Goal: Transaction & Acquisition: Purchase product/service

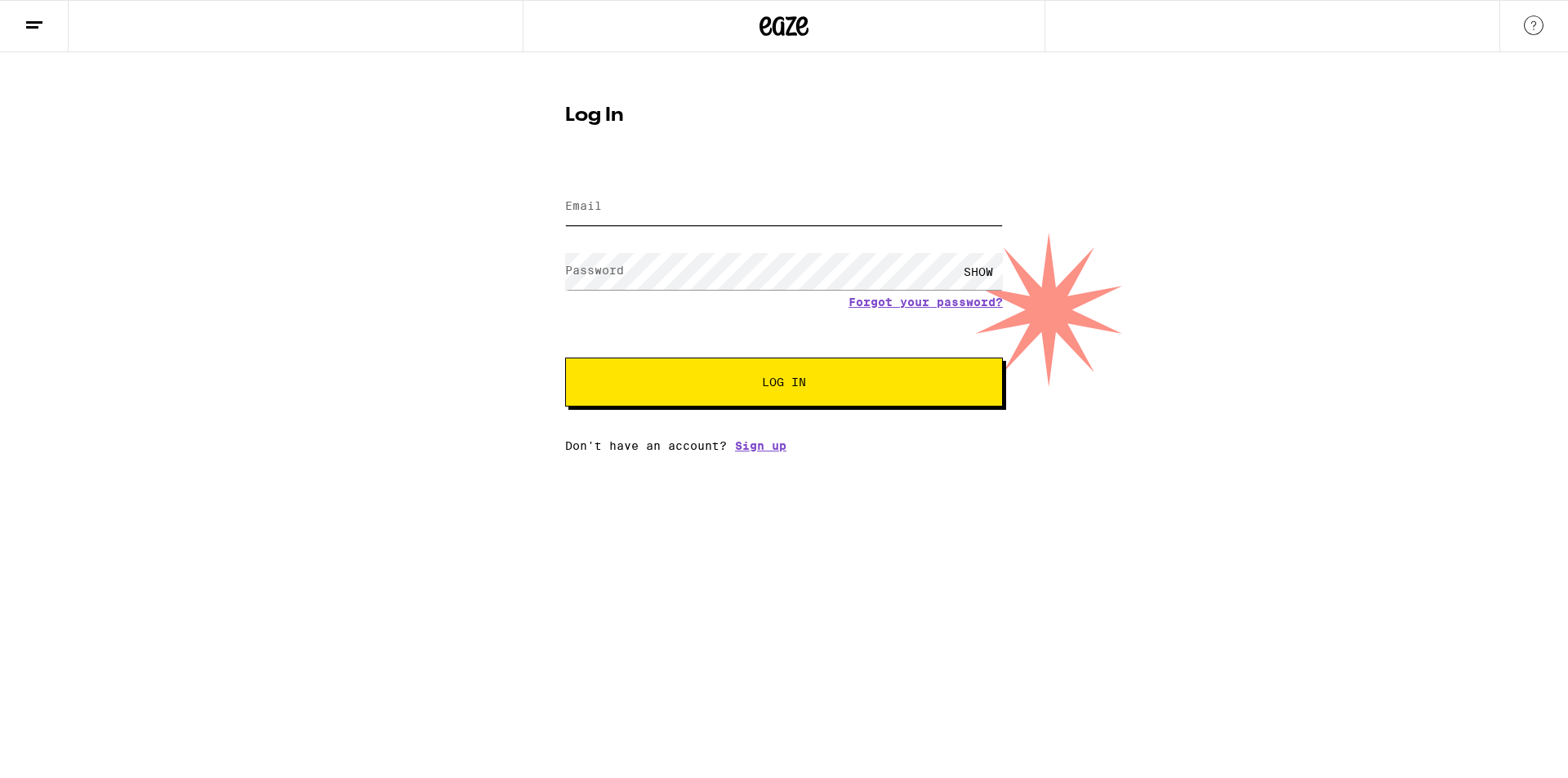
type input "[EMAIL_ADDRESS][DOMAIN_NAME]"
click at [704, 396] on button "Log In" at bounding box center [783, 381] width 438 height 49
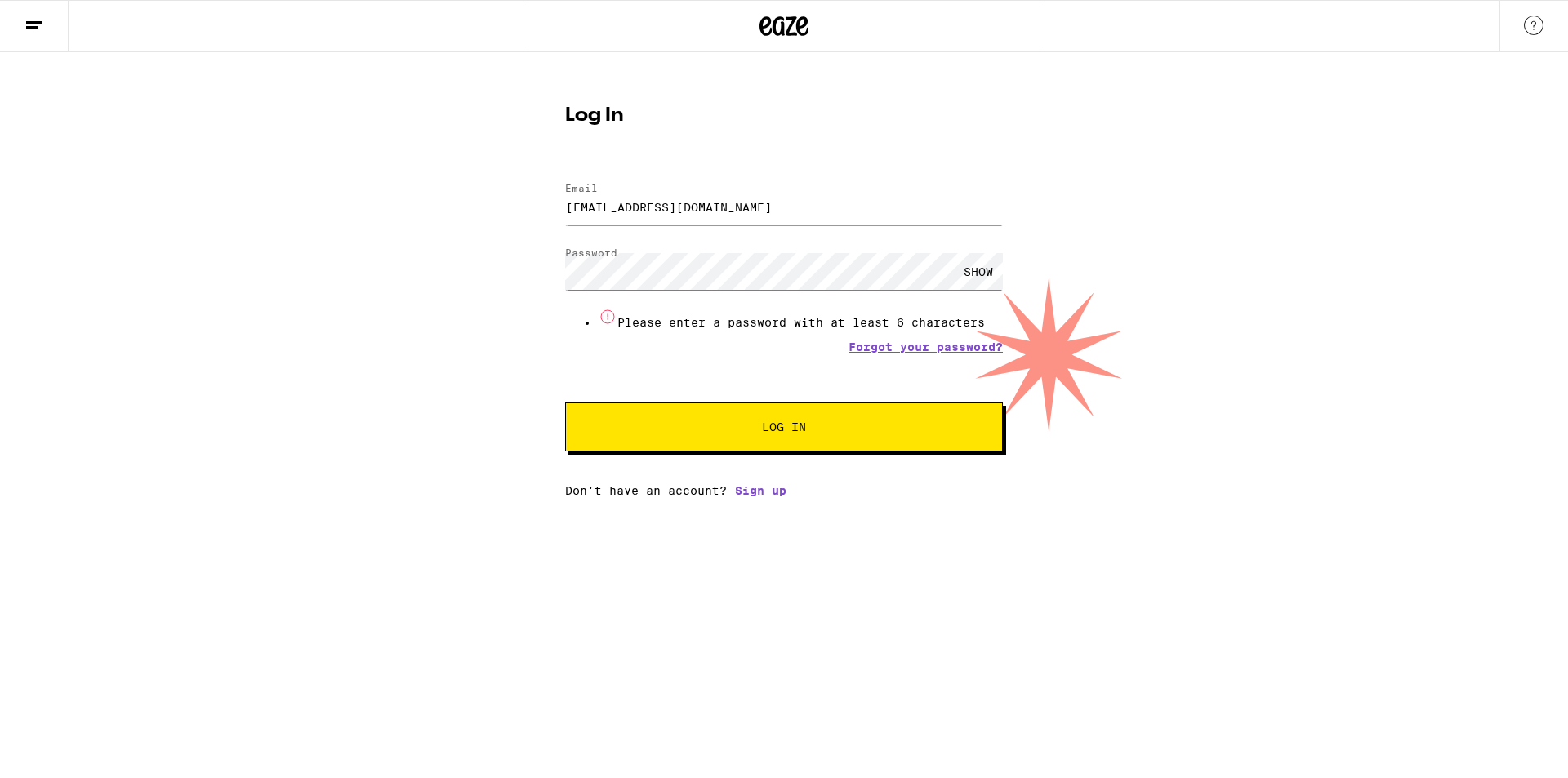
click at [774, 372] on form "Email Email [EMAIL_ADDRESS][DOMAIN_NAME] Password Password SHOW Please enter a …" at bounding box center [783, 308] width 438 height 284
click at [627, 339] on form "Email Email [EMAIL_ADDRESS][DOMAIN_NAME] Password Password SHOW Please enter a …" at bounding box center [783, 308] width 438 height 284
click at [0, 497] on com-1password-button at bounding box center [0, 497] width 0 height 0
click at [771, 216] on input "[EMAIL_ADDRESS][DOMAIN_NAME]" at bounding box center [783, 207] width 438 height 37
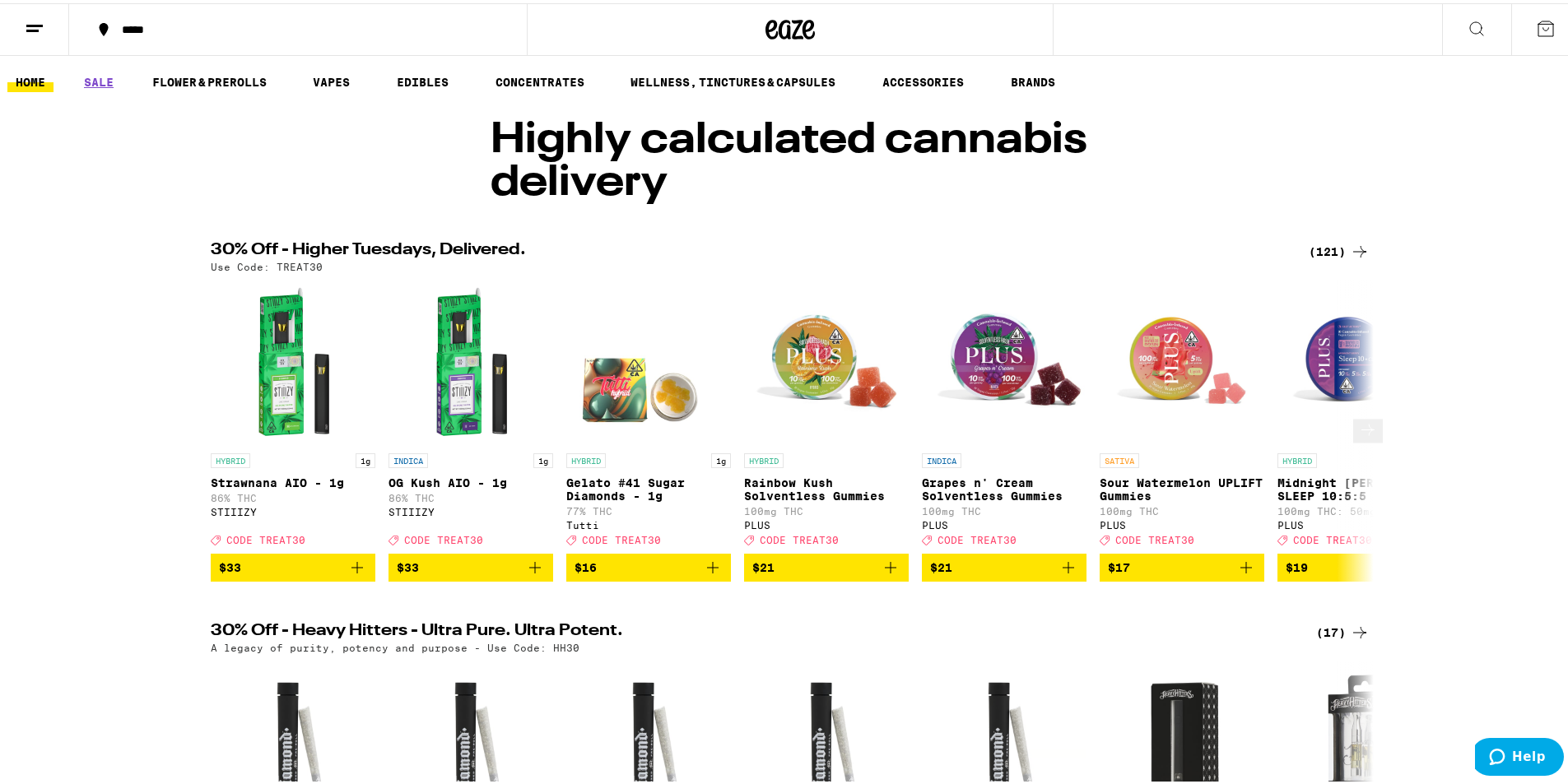
click at [1358, 435] on icon at bounding box center [1367, 426] width 19 height 19
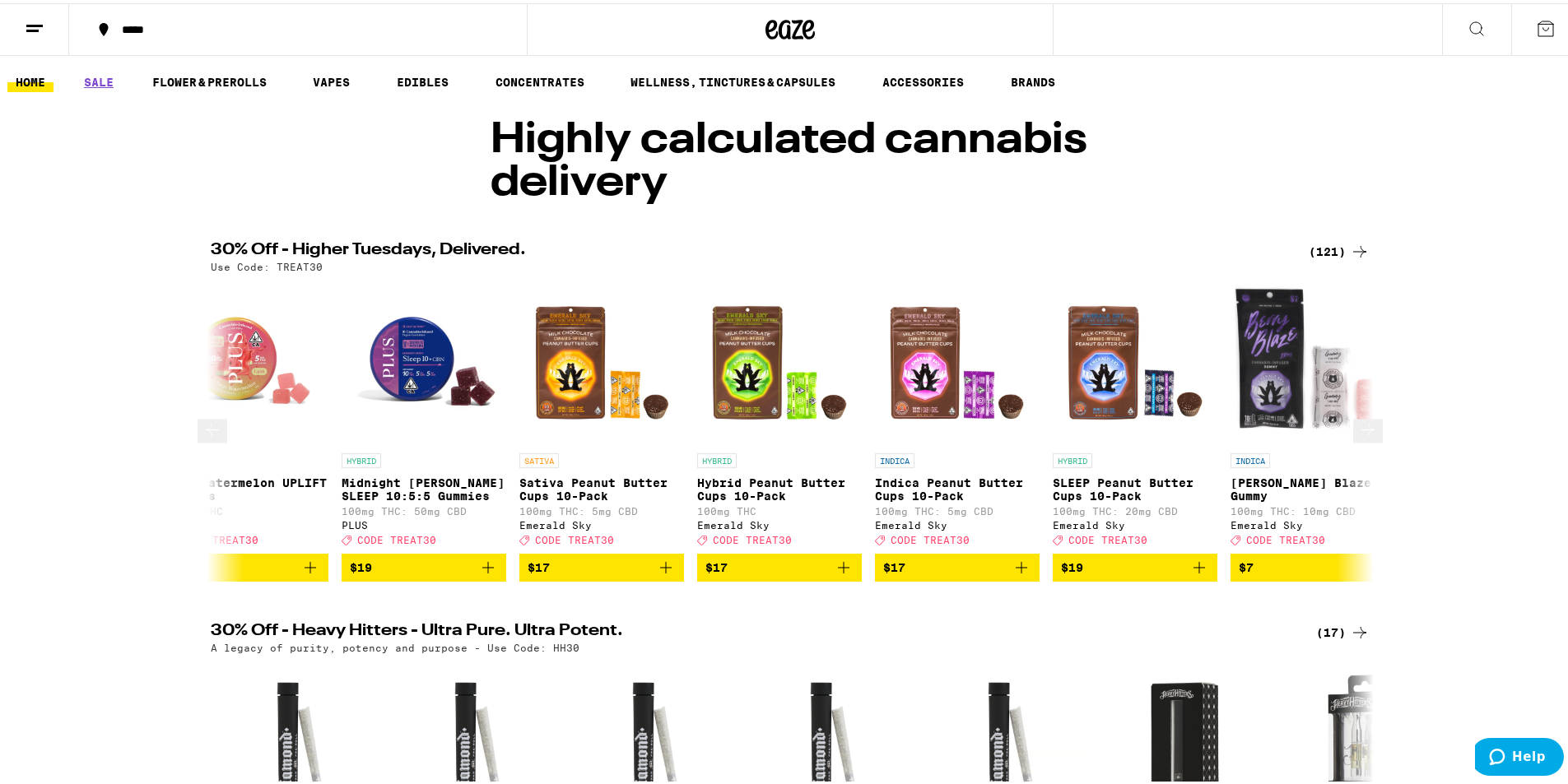
scroll to position [0, 979]
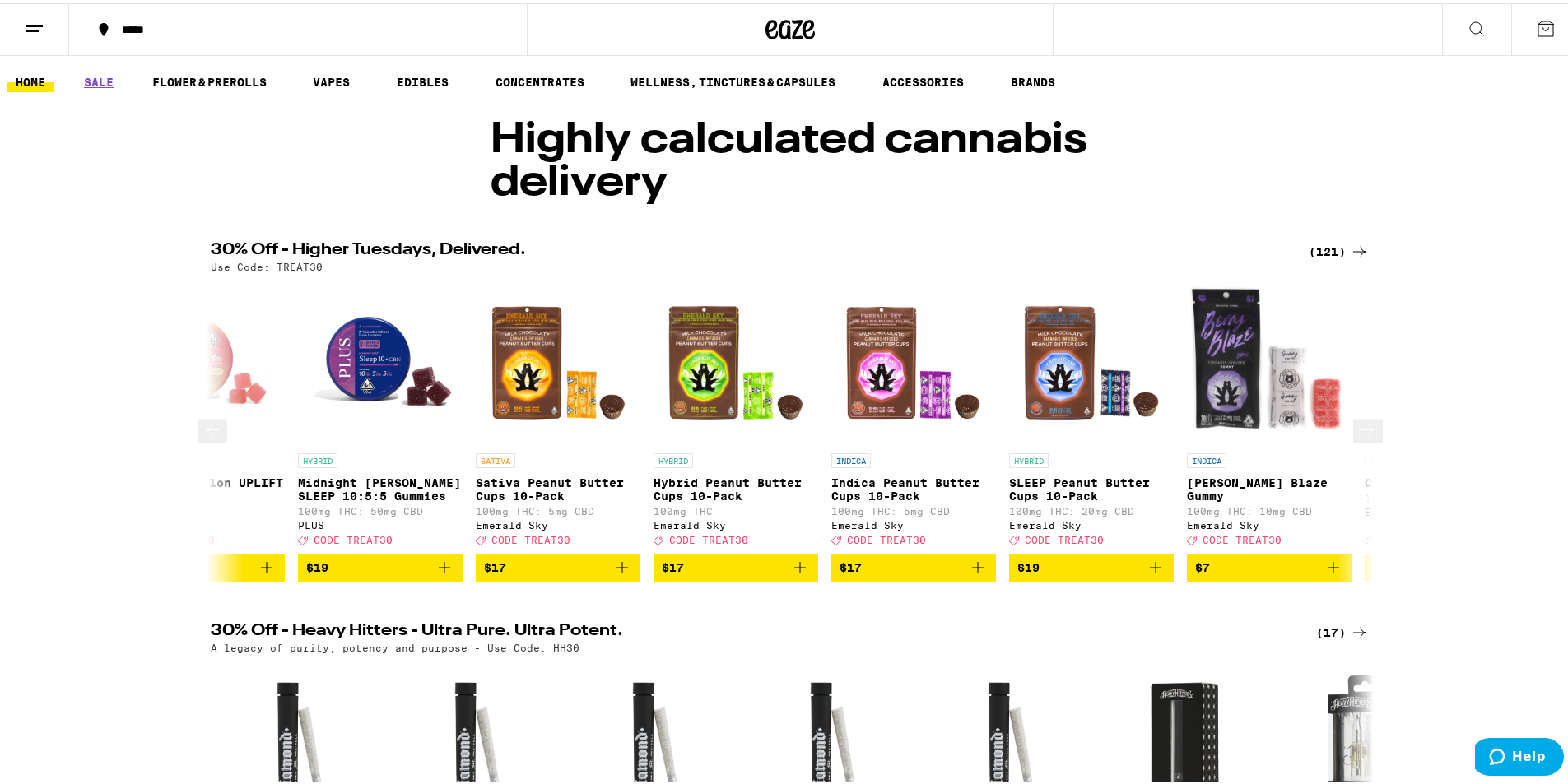
click at [1358, 435] on icon at bounding box center [1367, 426] width 19 height 19
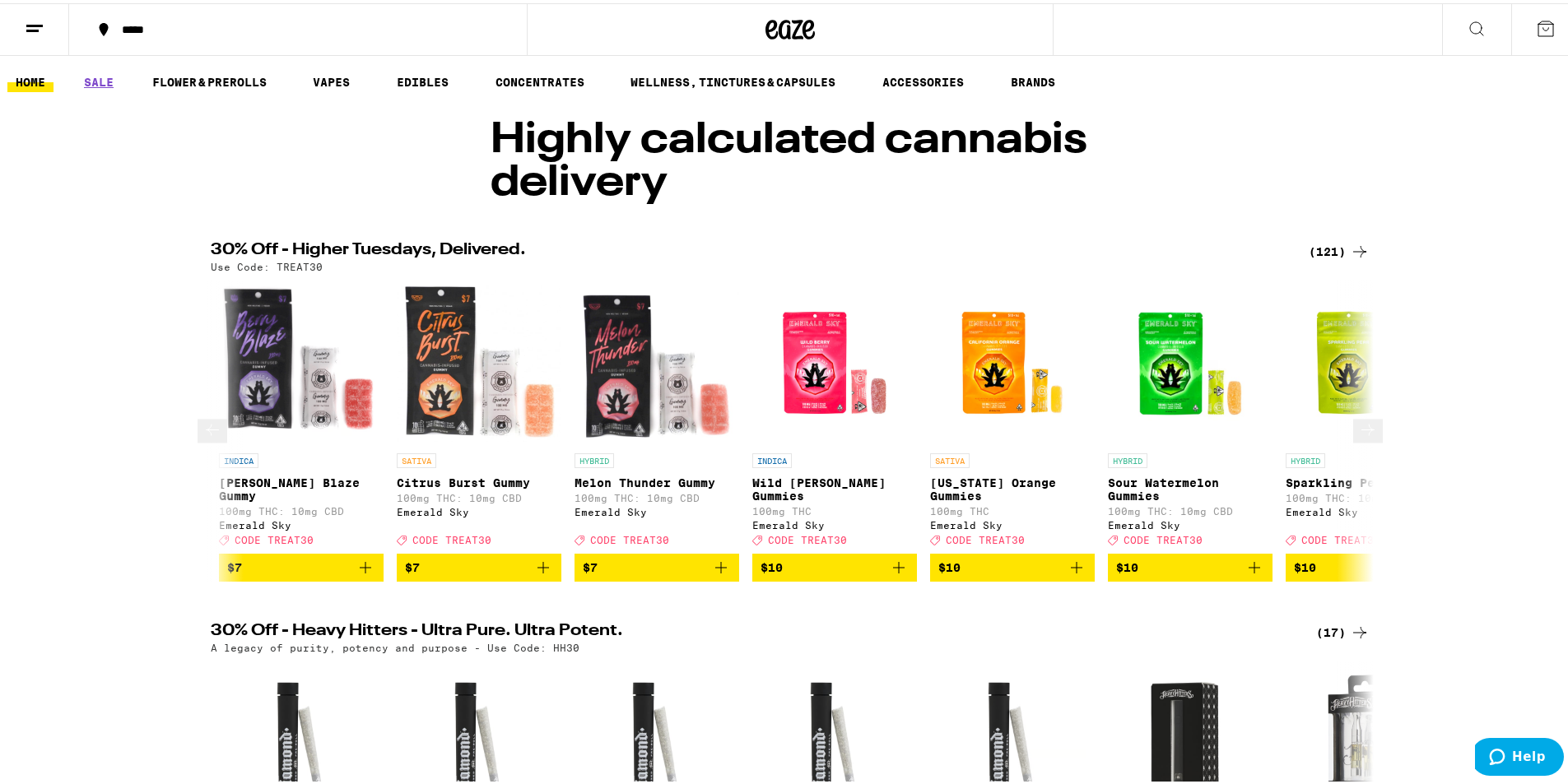
scroll to position [0, 1959]
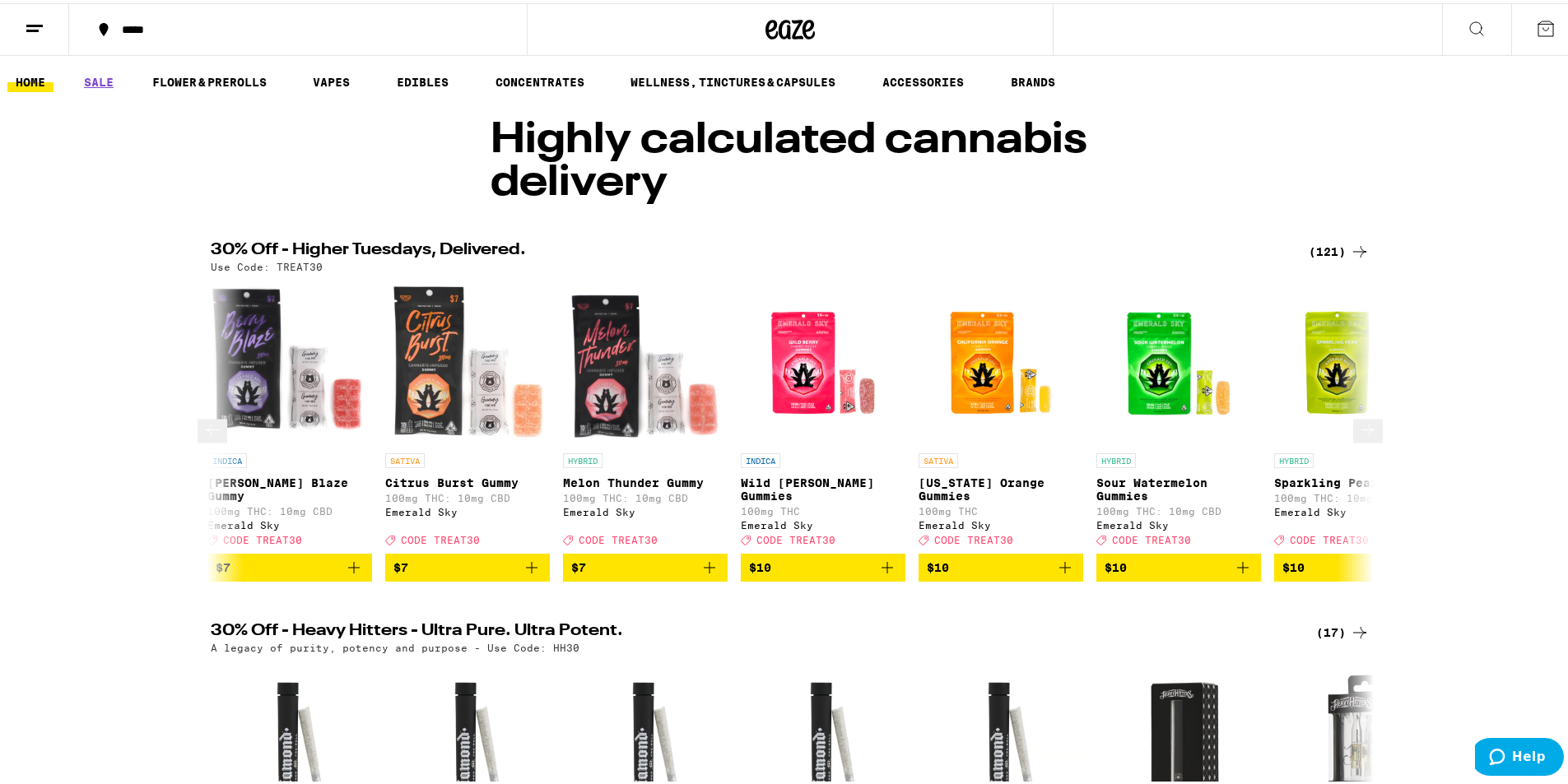
click at [1358, 435] on icon at bounding box center [1367, 426] width 19 height 19
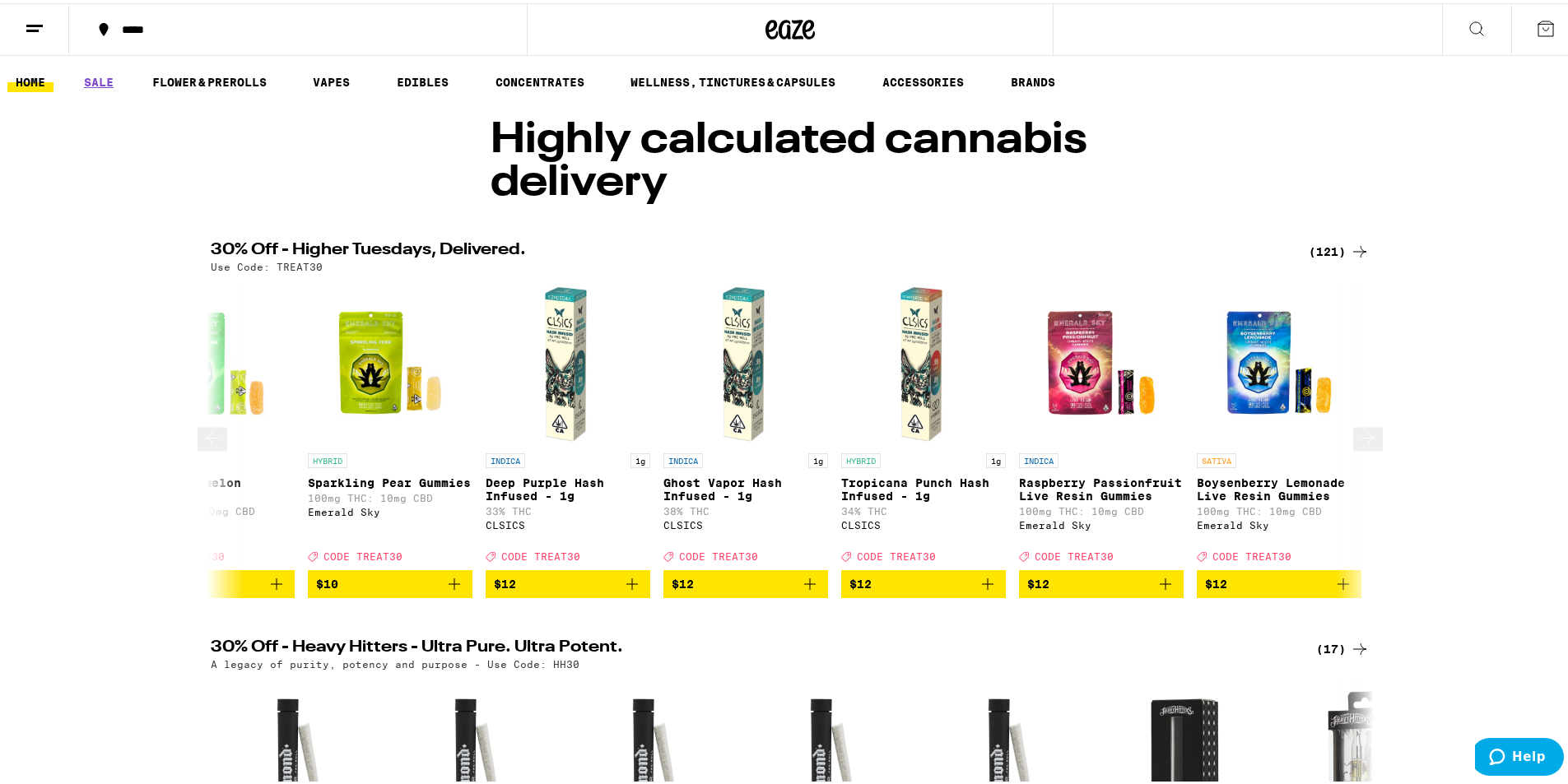
scroll to position [0, 2938]
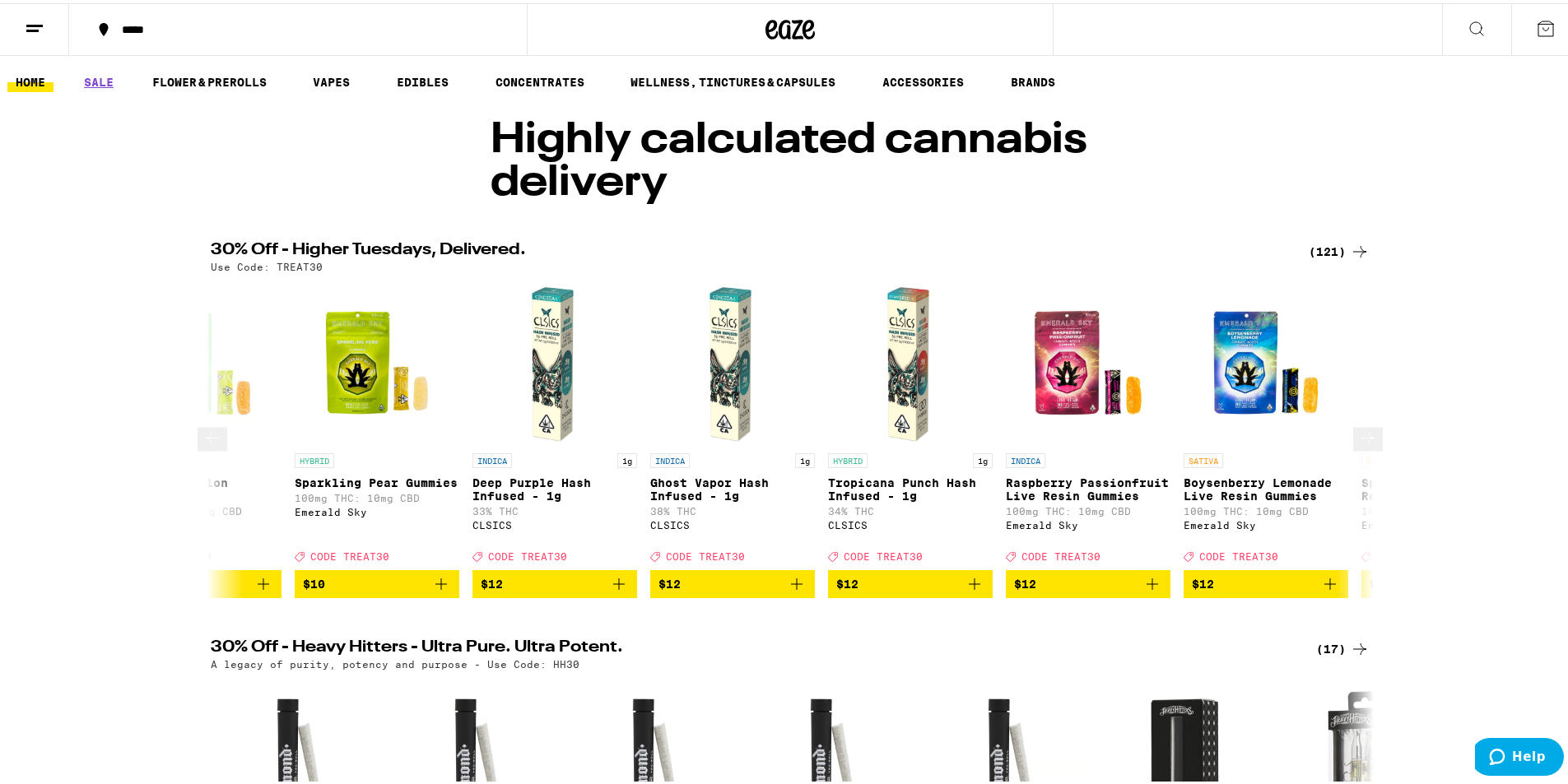
click at [1358, 435] on icon at bounding box center [1367, 434] width 19 height 19
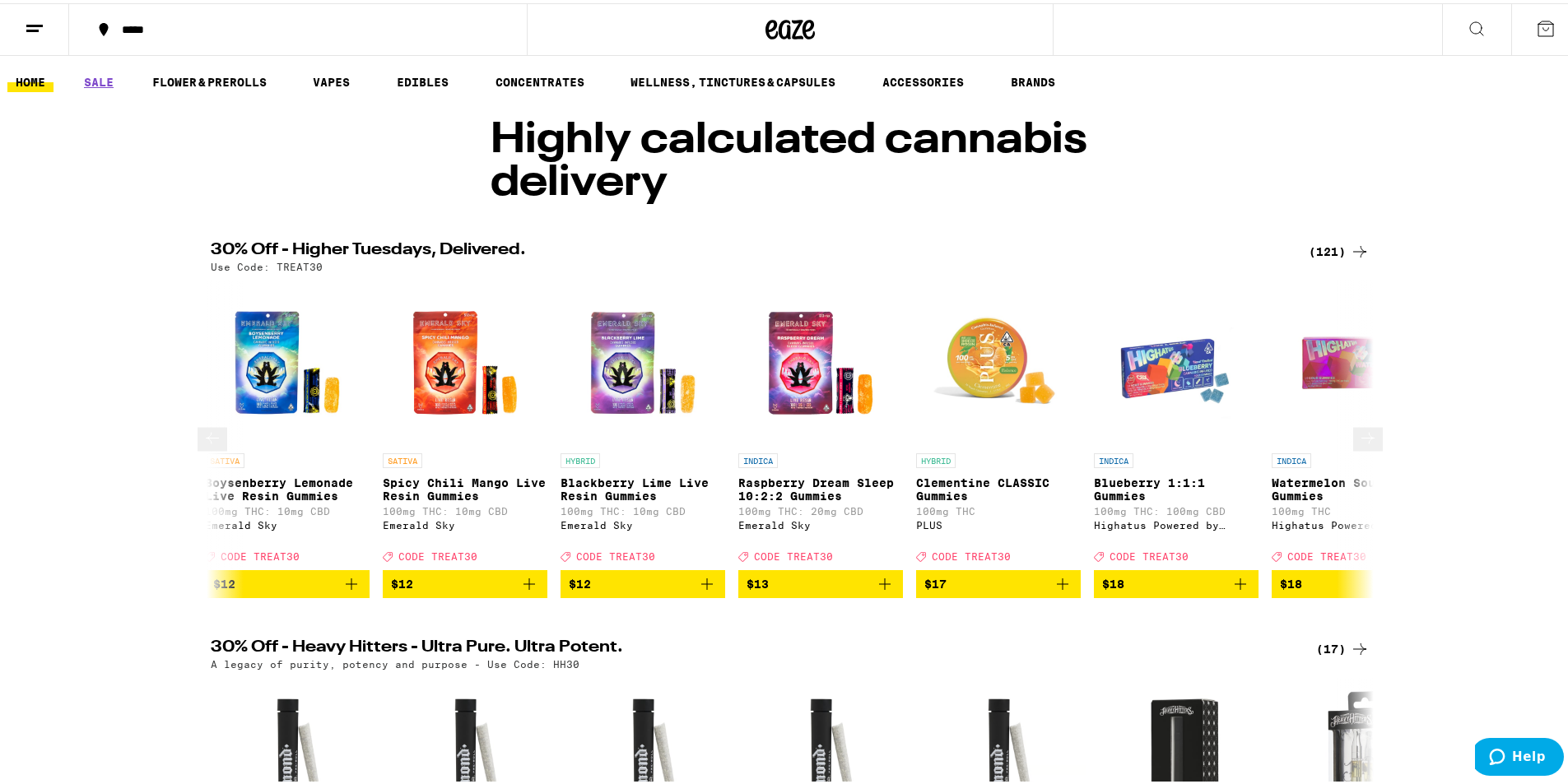
scroll to position [0, 3917]
click at [1358, 433] on icon at bounding box center [1367, 434] width 19 height 19
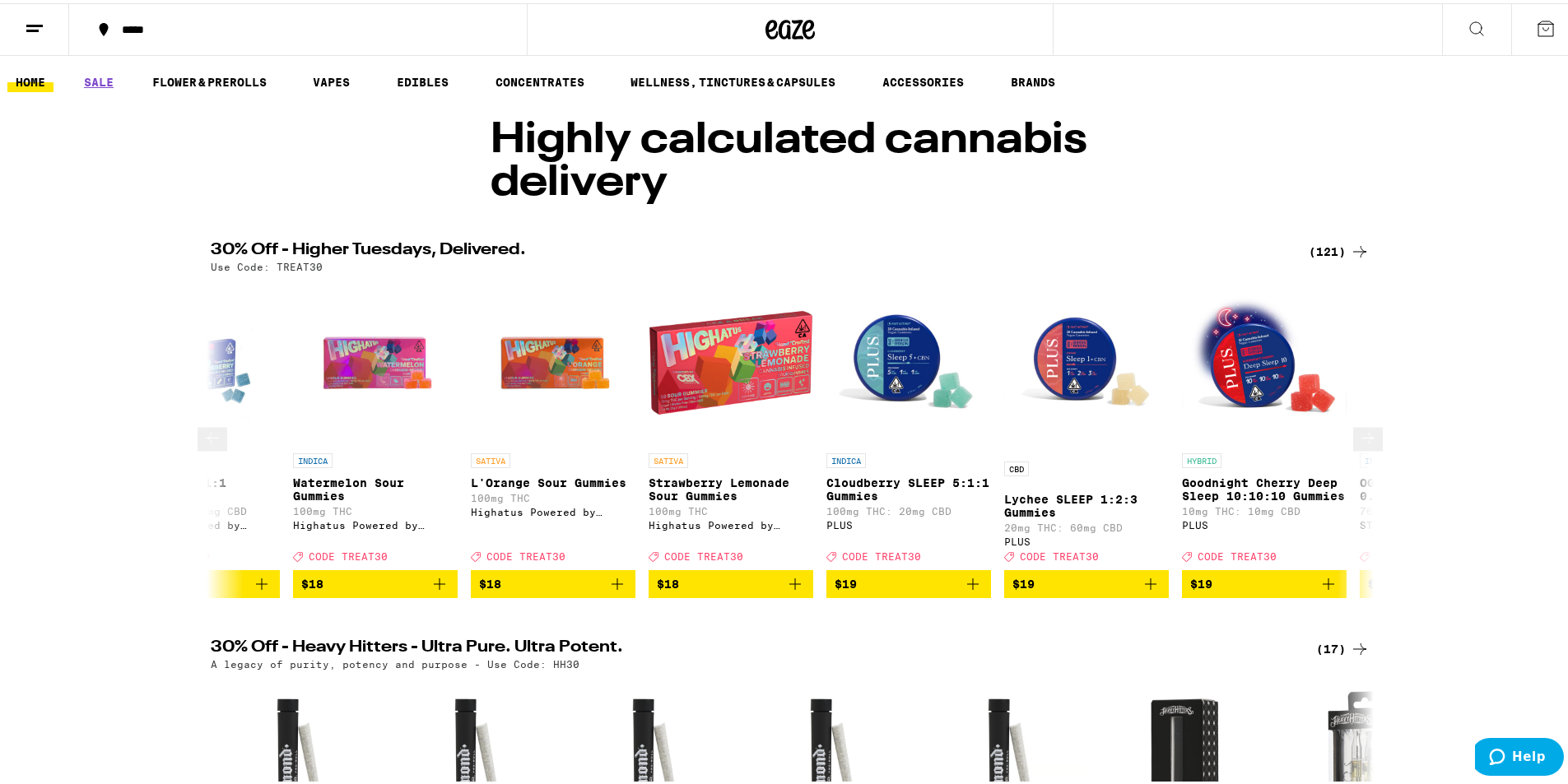
scroll to position [0, 4896]
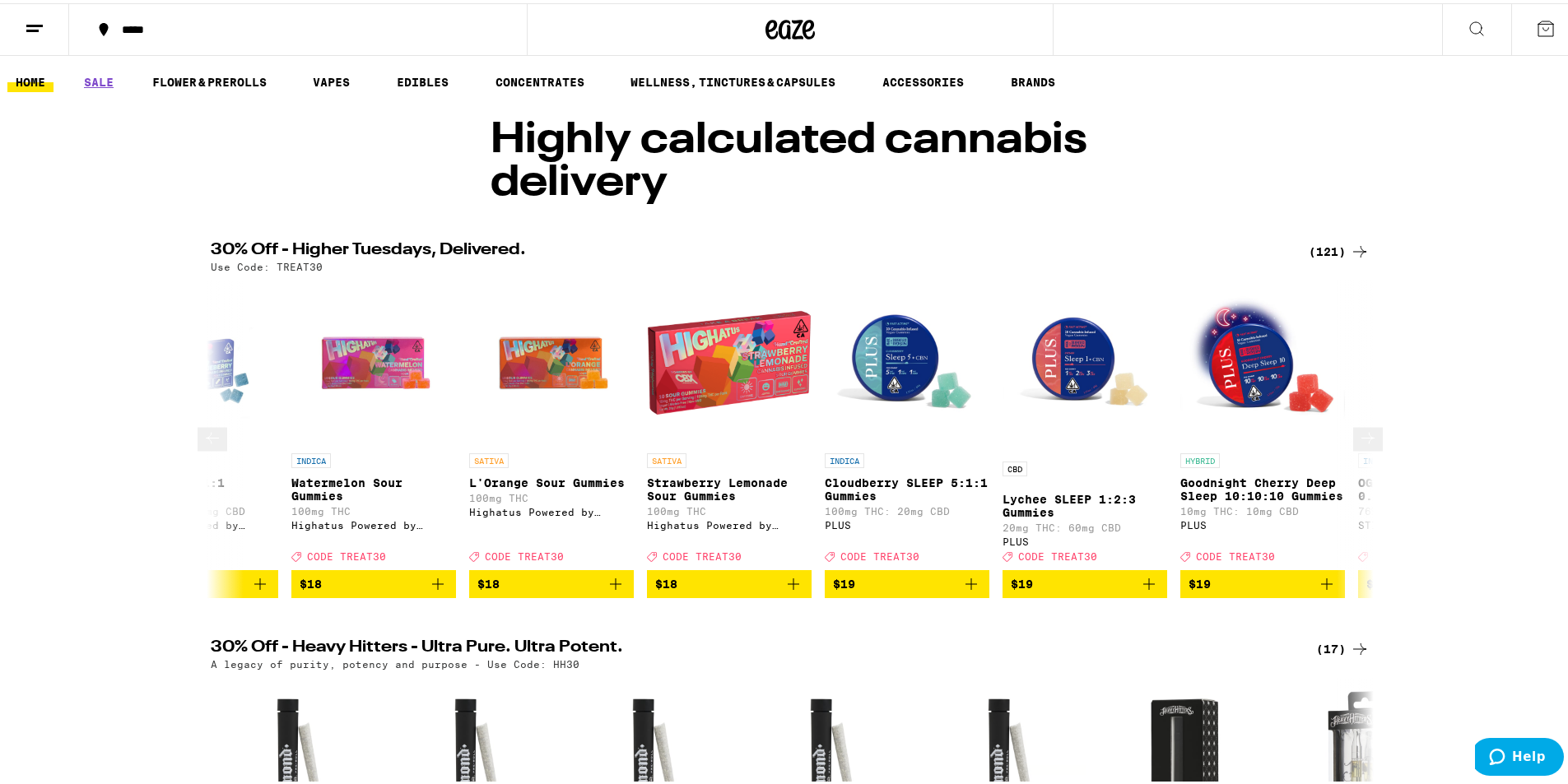
click at [207, 443] on icon at bounding box center [212, 434] width 19 height 19
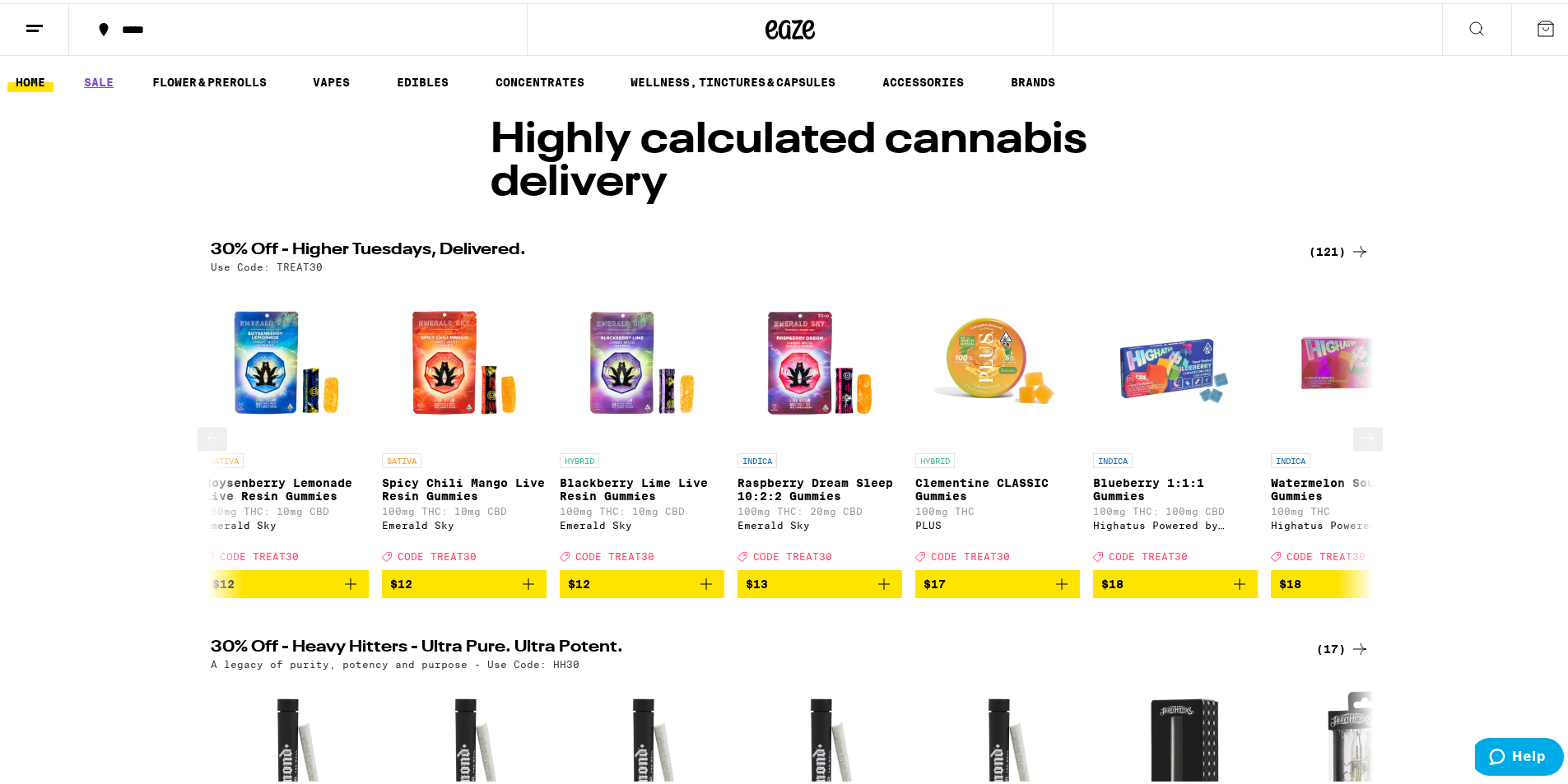
click at [208, 443] on icon at bounding box center [212, 434] width 19 height 19
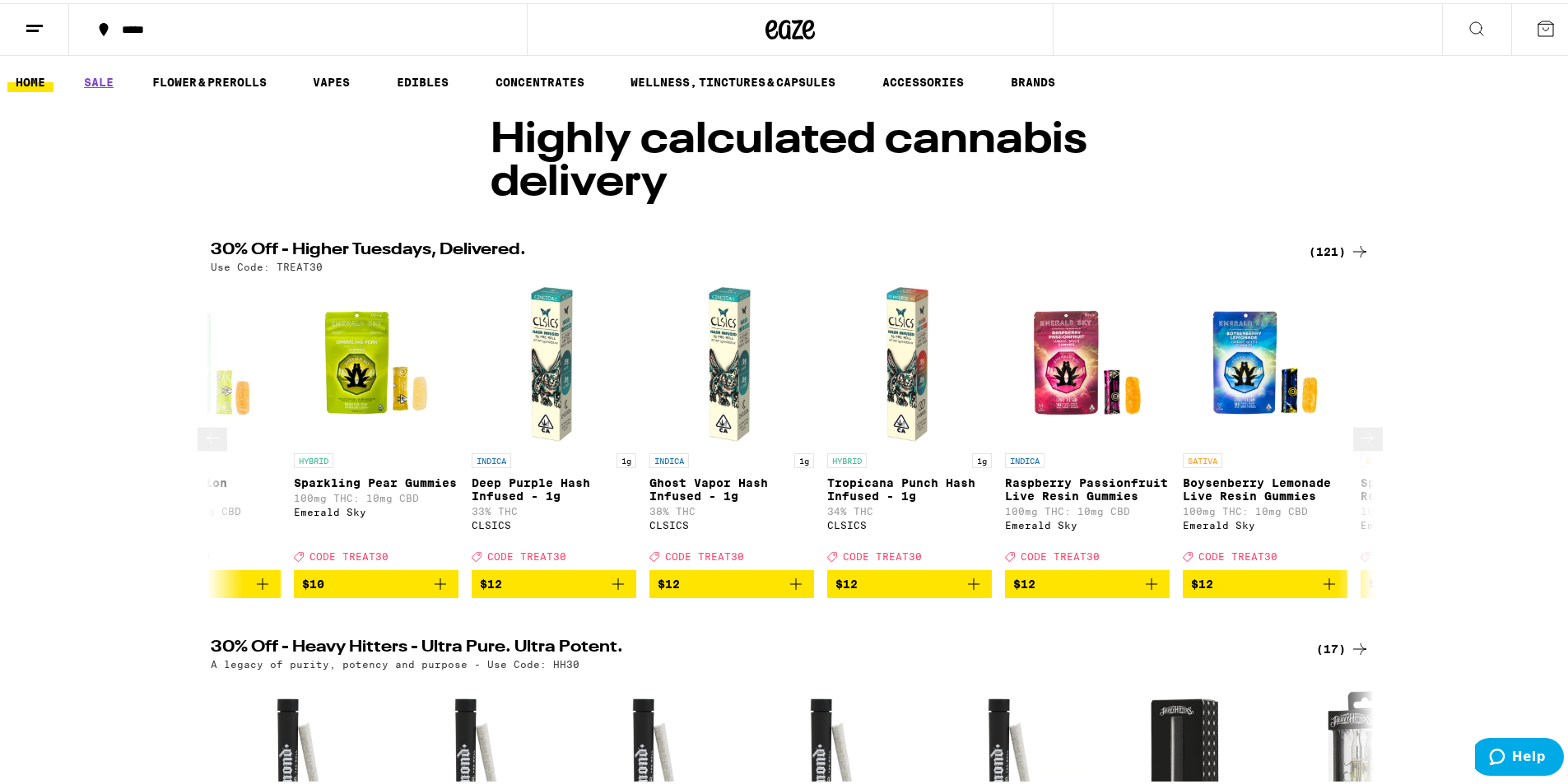
scroll to position [0, 2938]
click at [1367, 436] on button at bounding box center [1367, 436] width 30 height 24
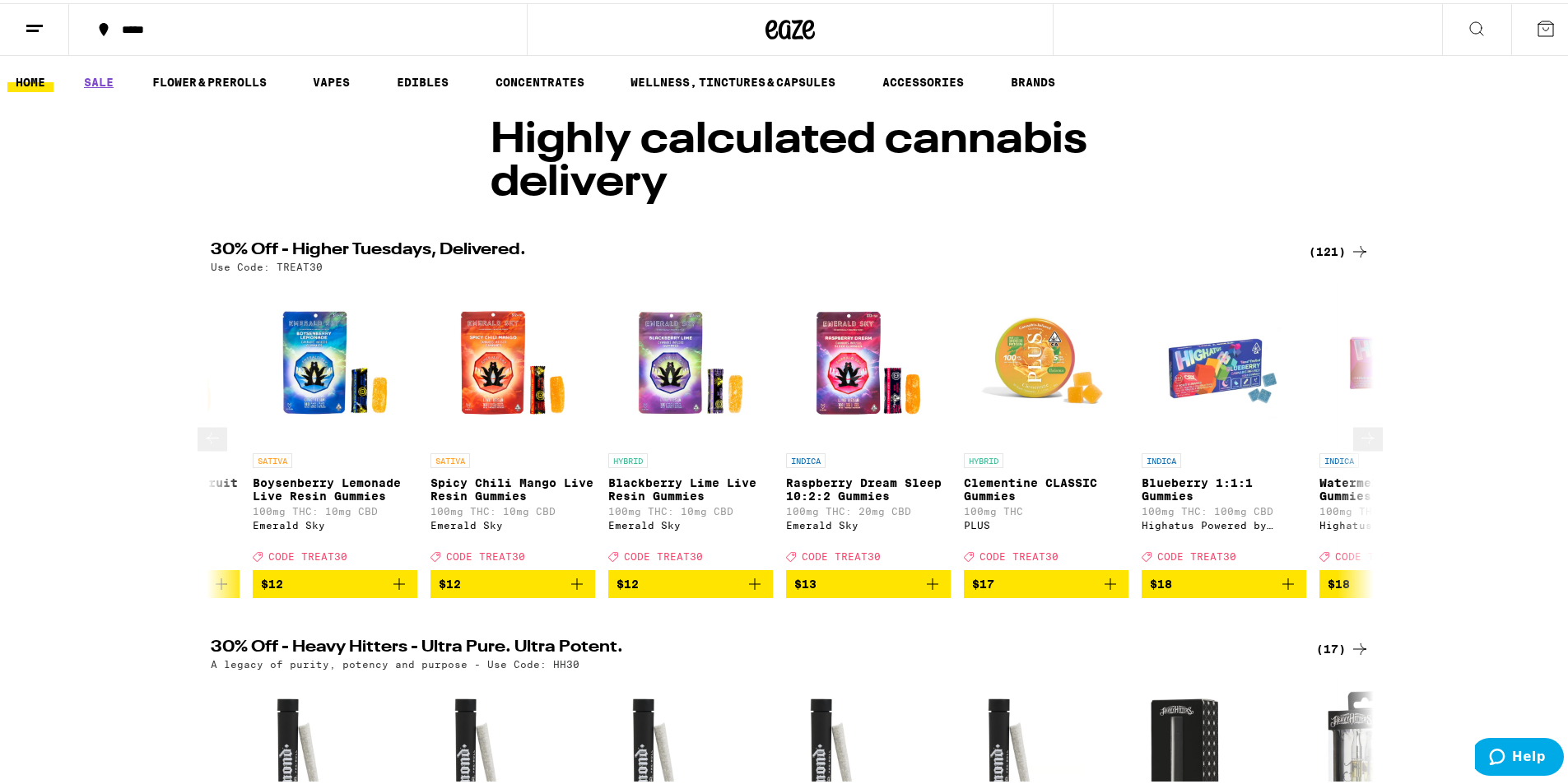
scroll to position [0, 3917]
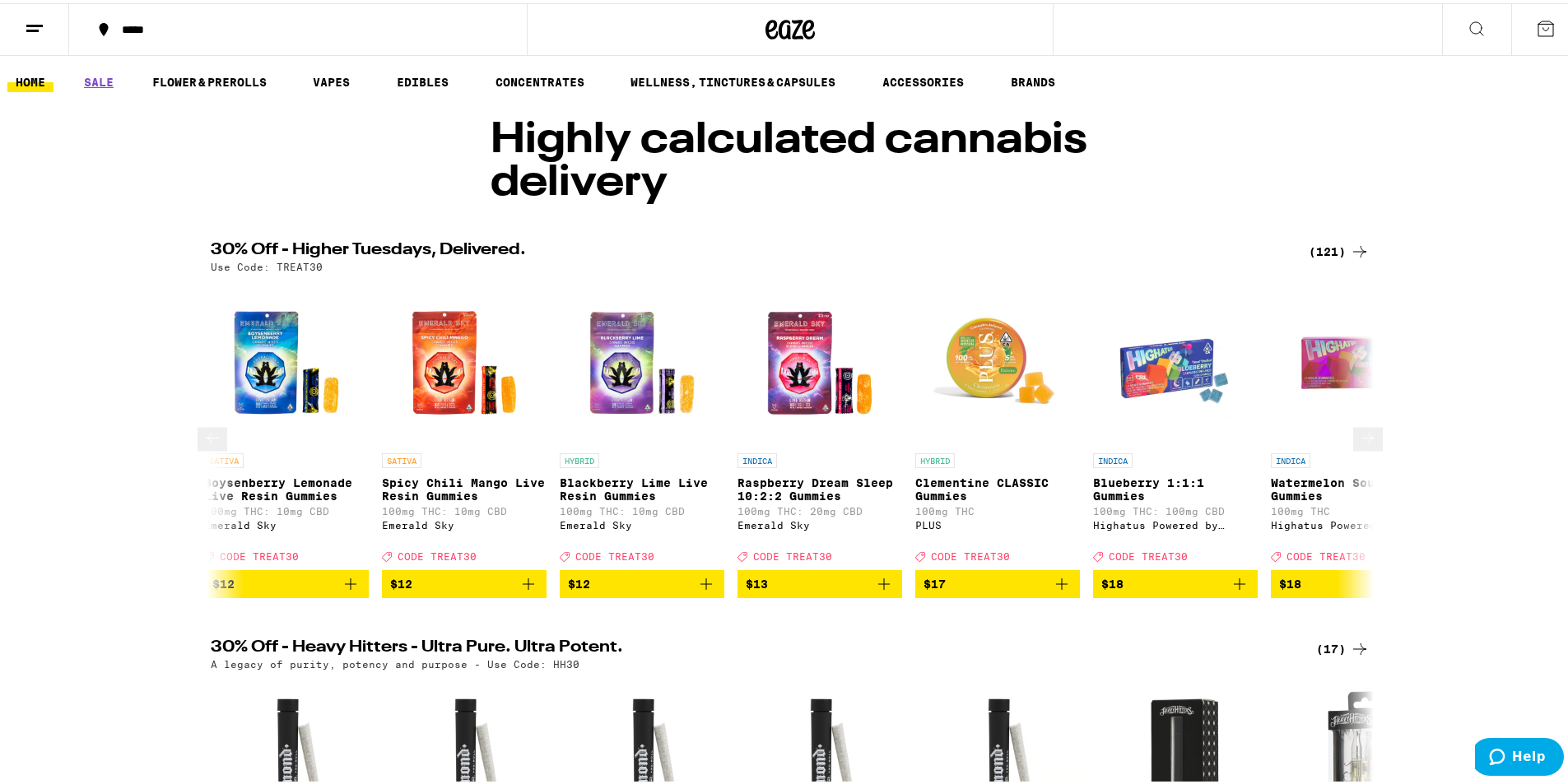
click at [1367, 436] on button at bounding box center [1367, 436] width 30 height 24
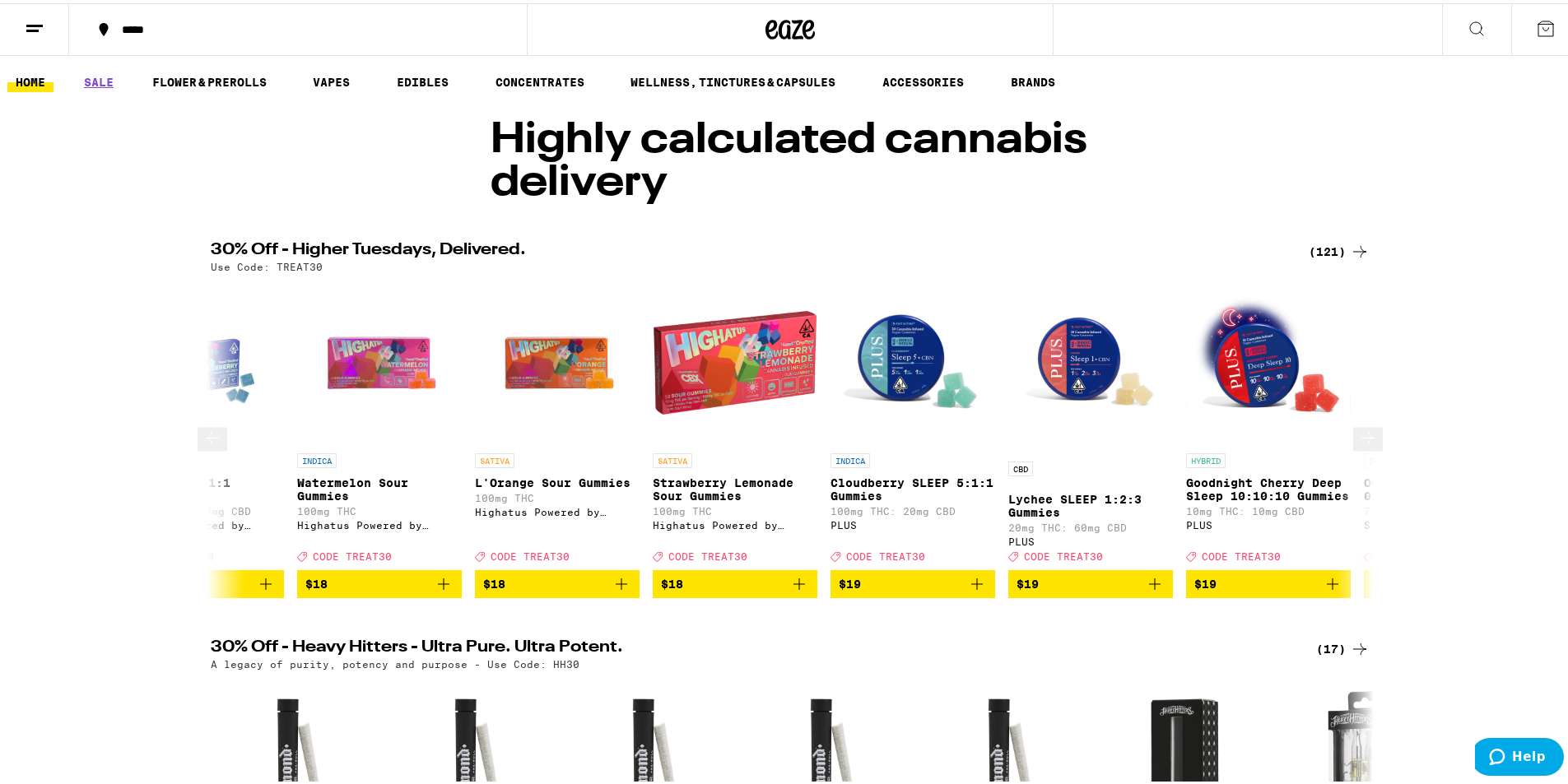
scroll to position [0, 4896]
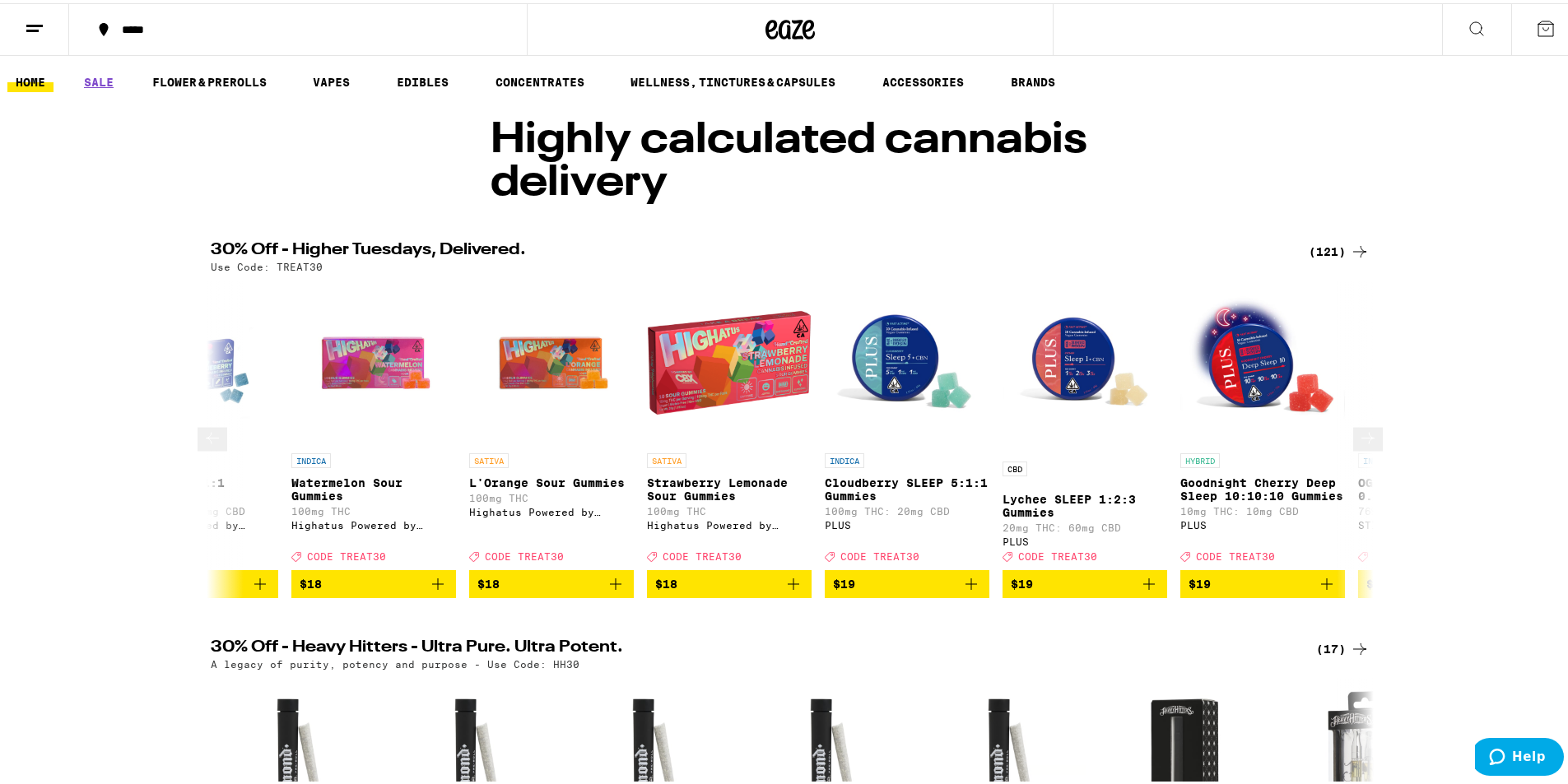
click at [1353, 445] on button at bounding box center [1367, 436] width 30 height 24
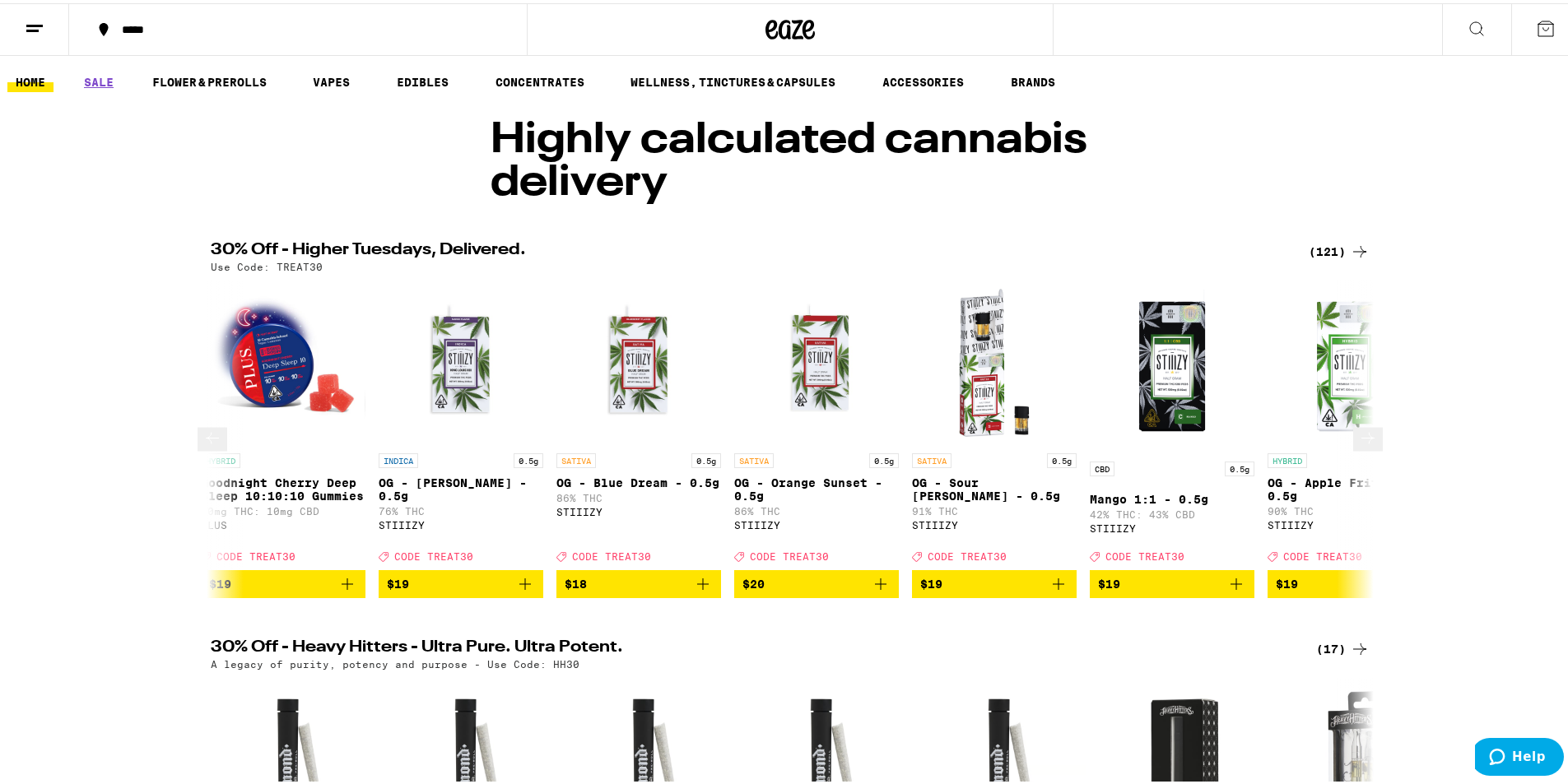
click at [1358, 438] on icon at bounding box center [1367, 434] width 19 height 19
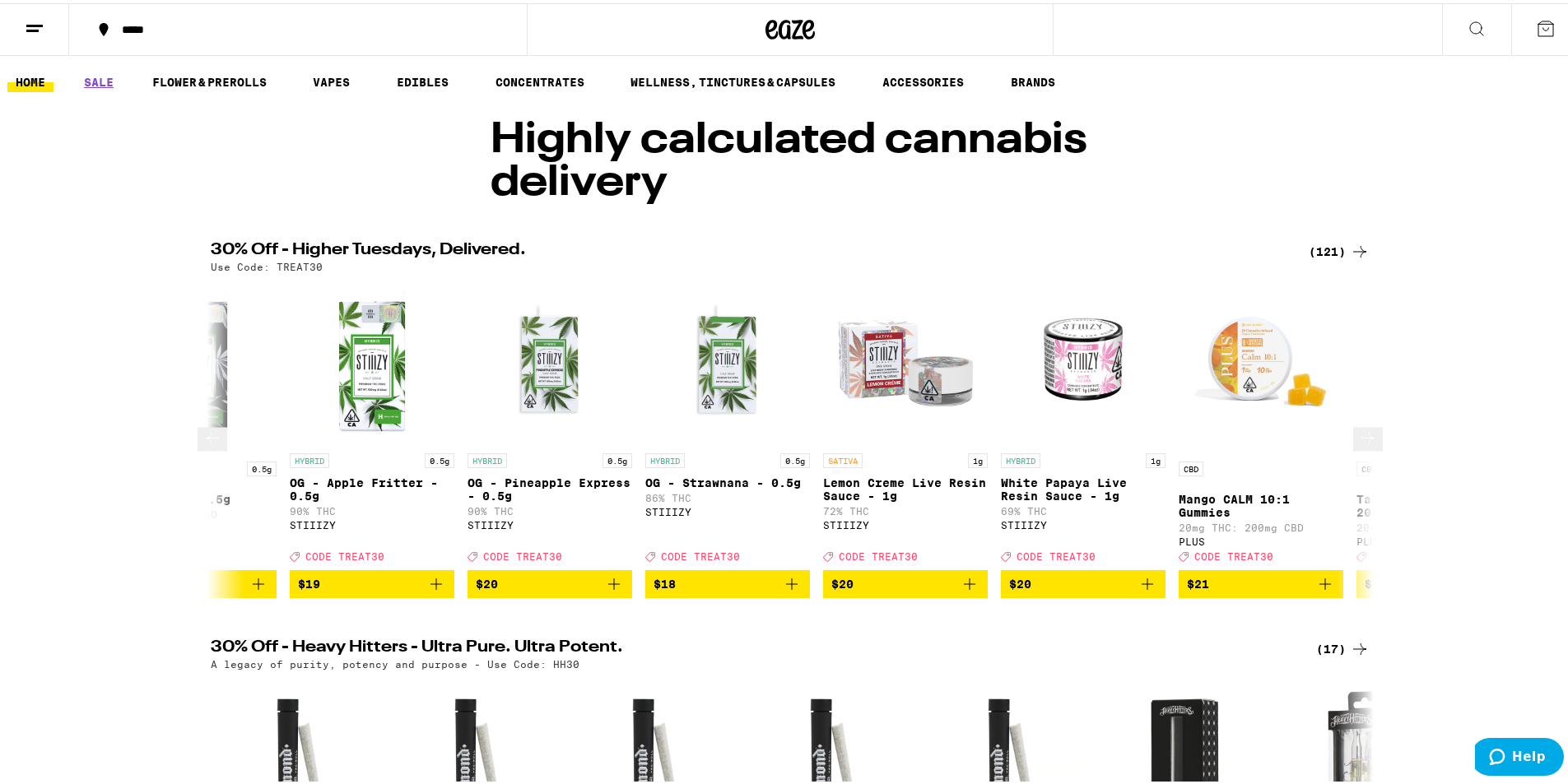
scroll to position [0, 6855]
click at [1358, 438] on icon at bounding box center [1367, 434] width 19 height 19
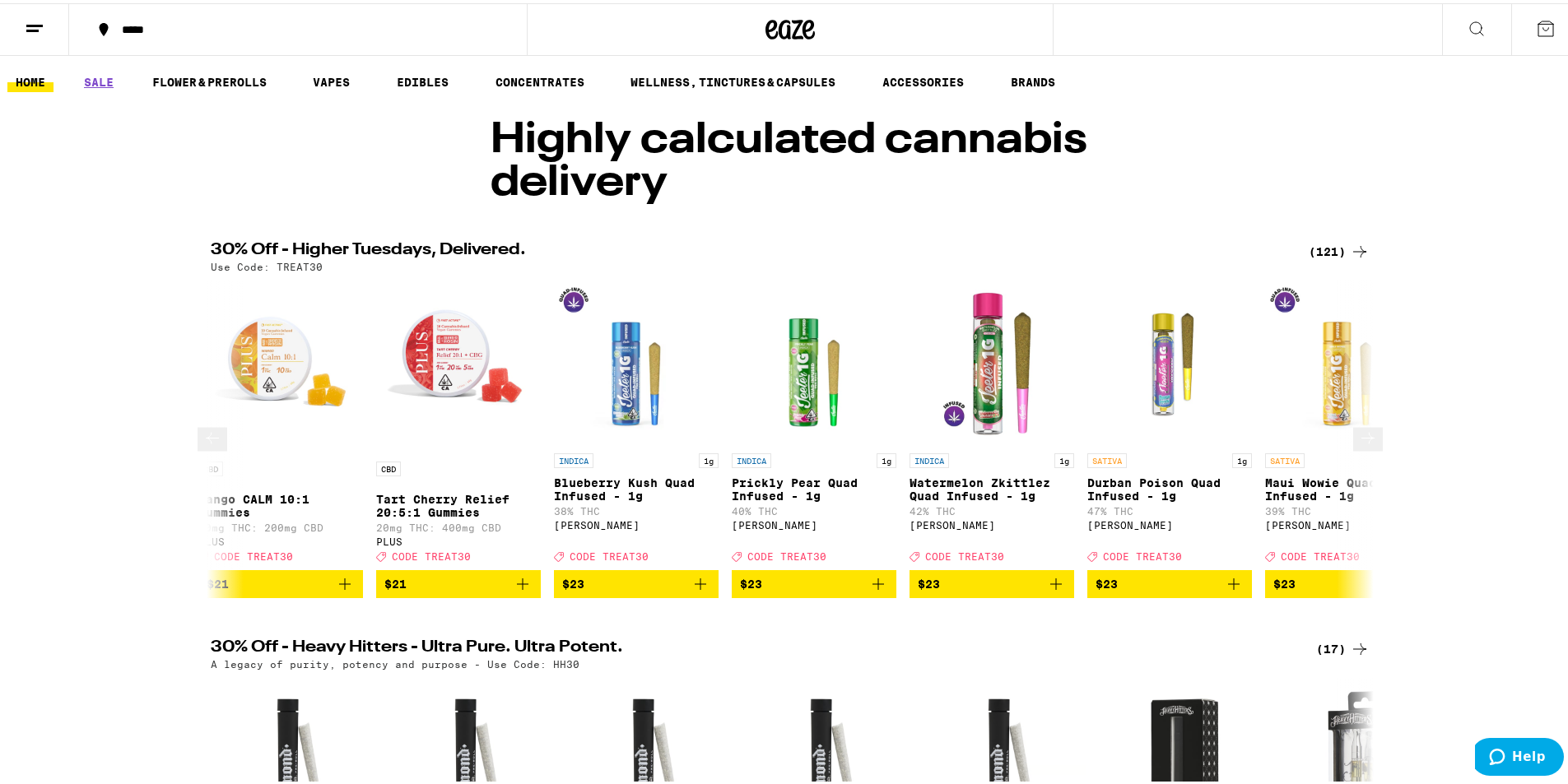
scroll to position [0, 7834]
click at [1315, 253] on div "(121)" at bounding box center [1339, 248] width 61 height 19
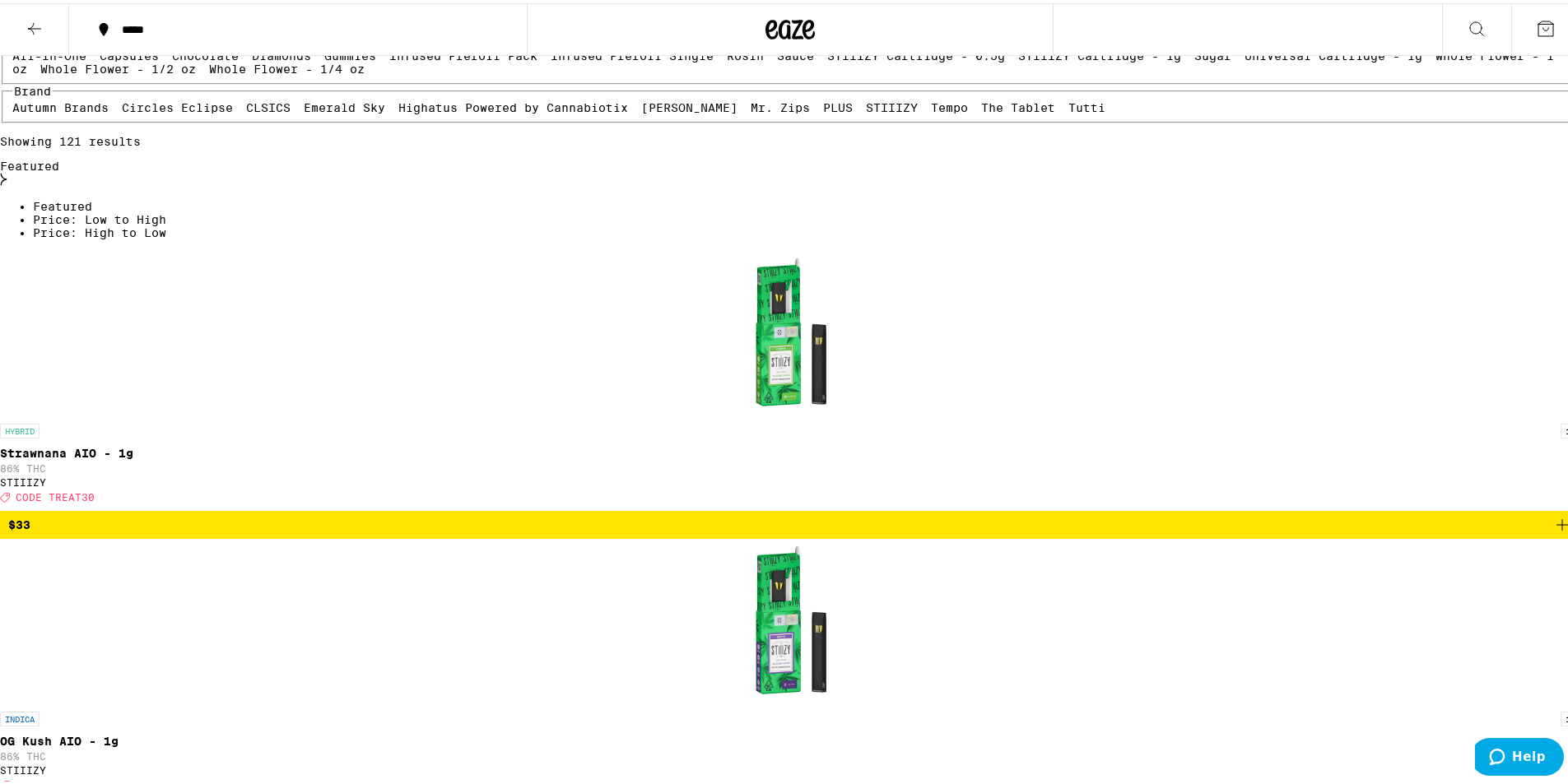
scroll to position [329, 0]
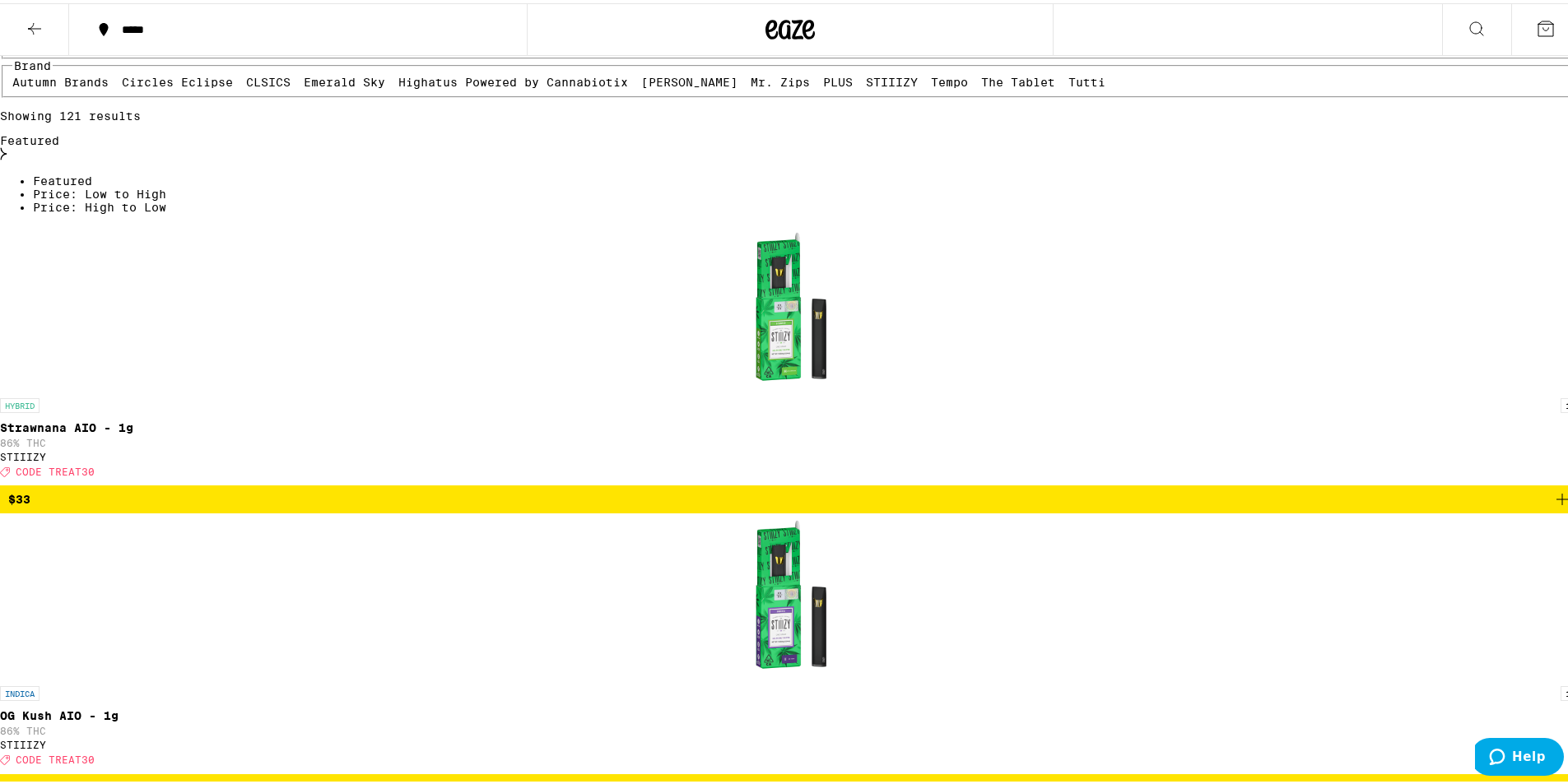
click at [38, 22] on icon at bounding box center [34, 25] width 19 height 19
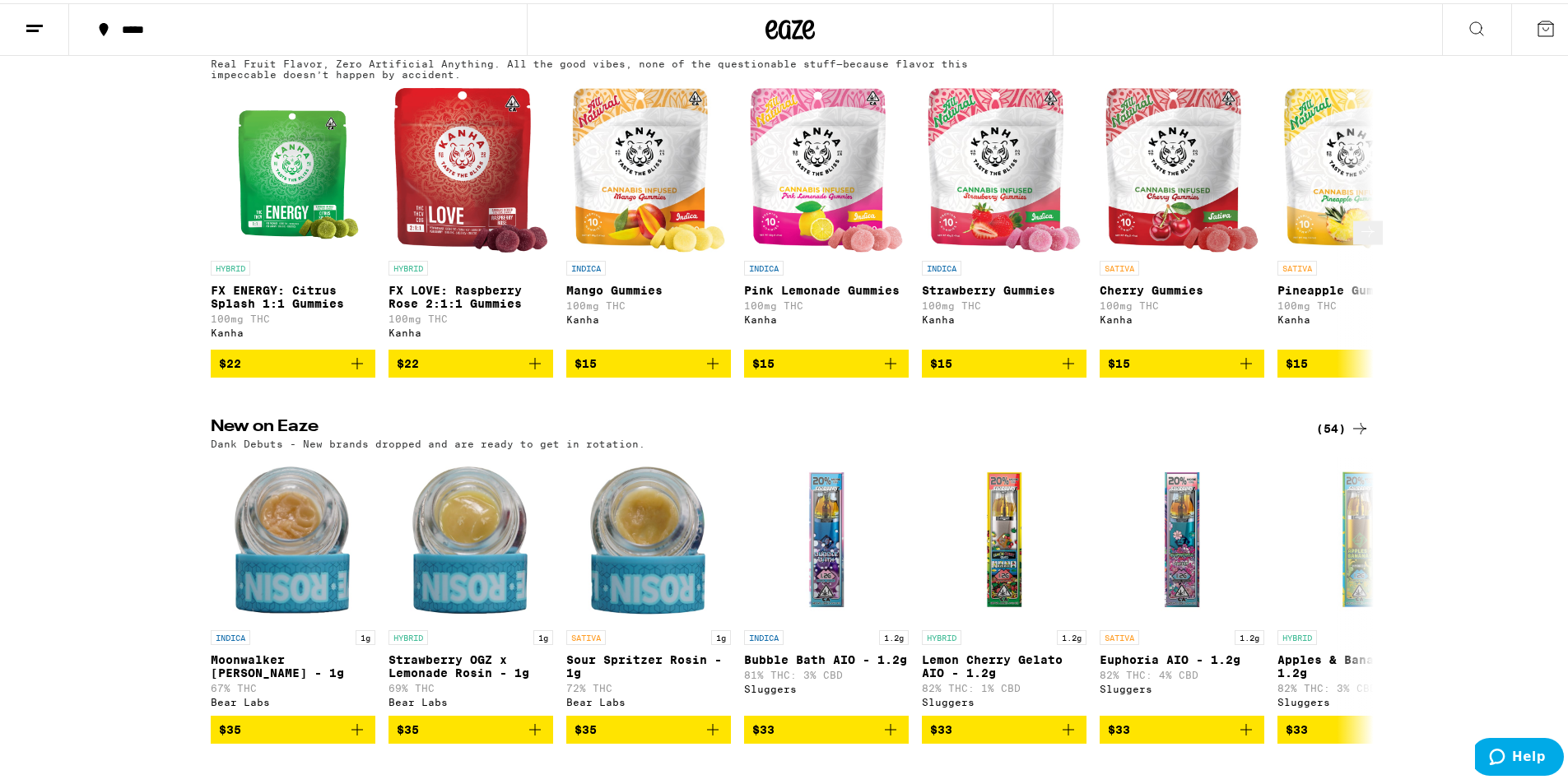
scroll to position [1206, 0]
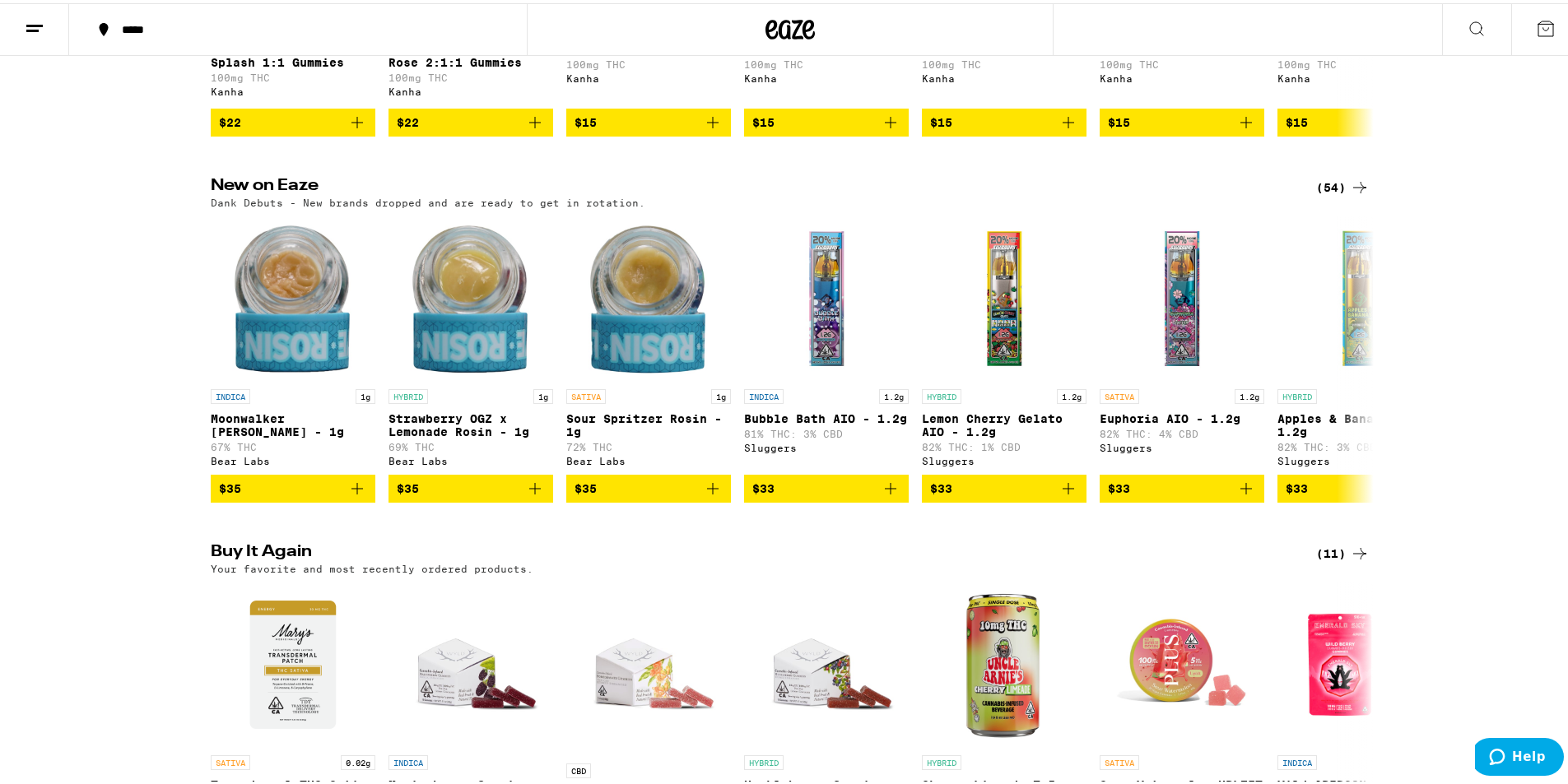
click at [54, 312] on div "New on Eaze (54) Dank Debuts - New brands dropped and are ready to get in rotat…" at bounding box center [790, 337] width 1580 height 325
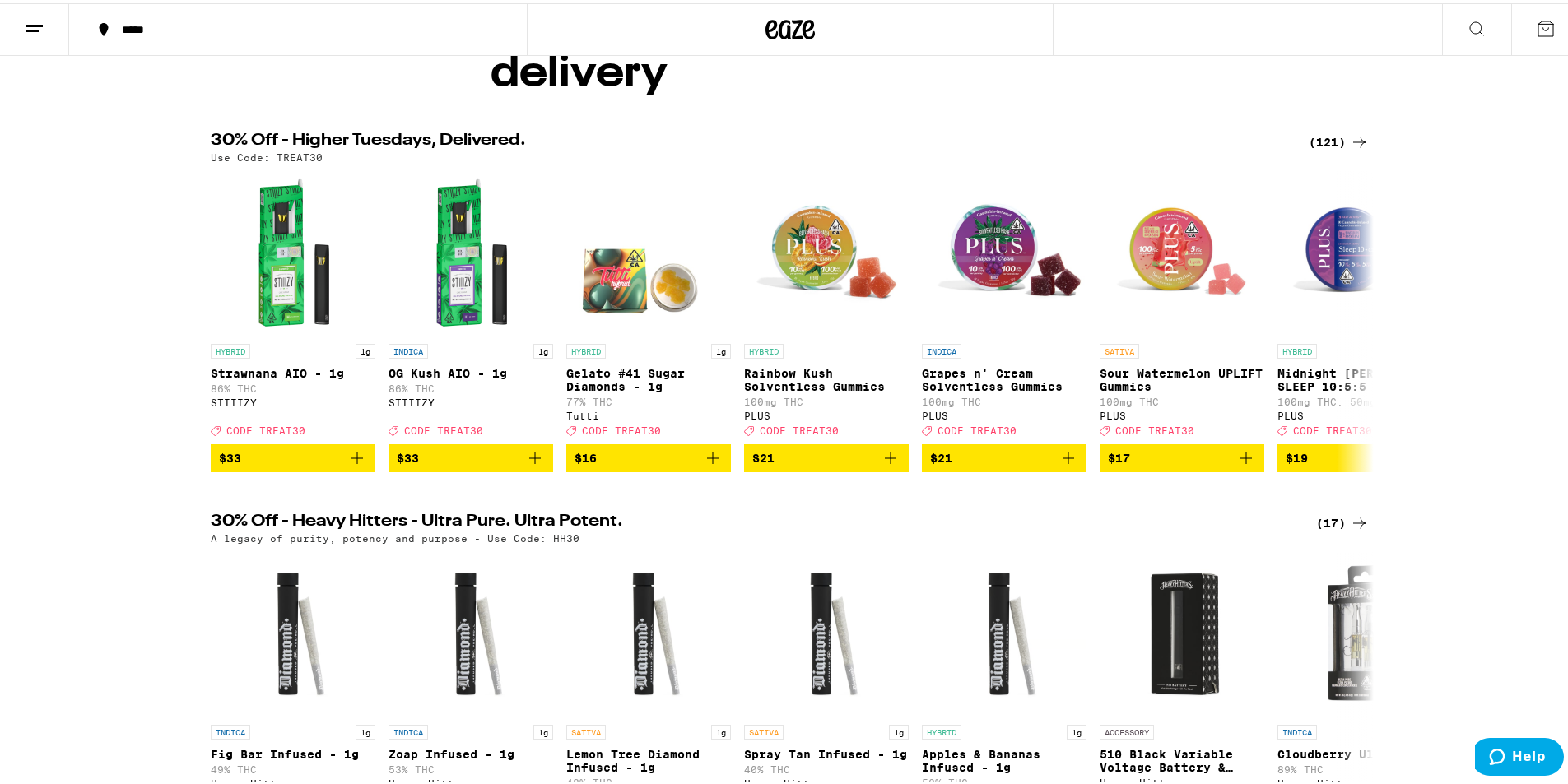
scroll to position [0, 0]
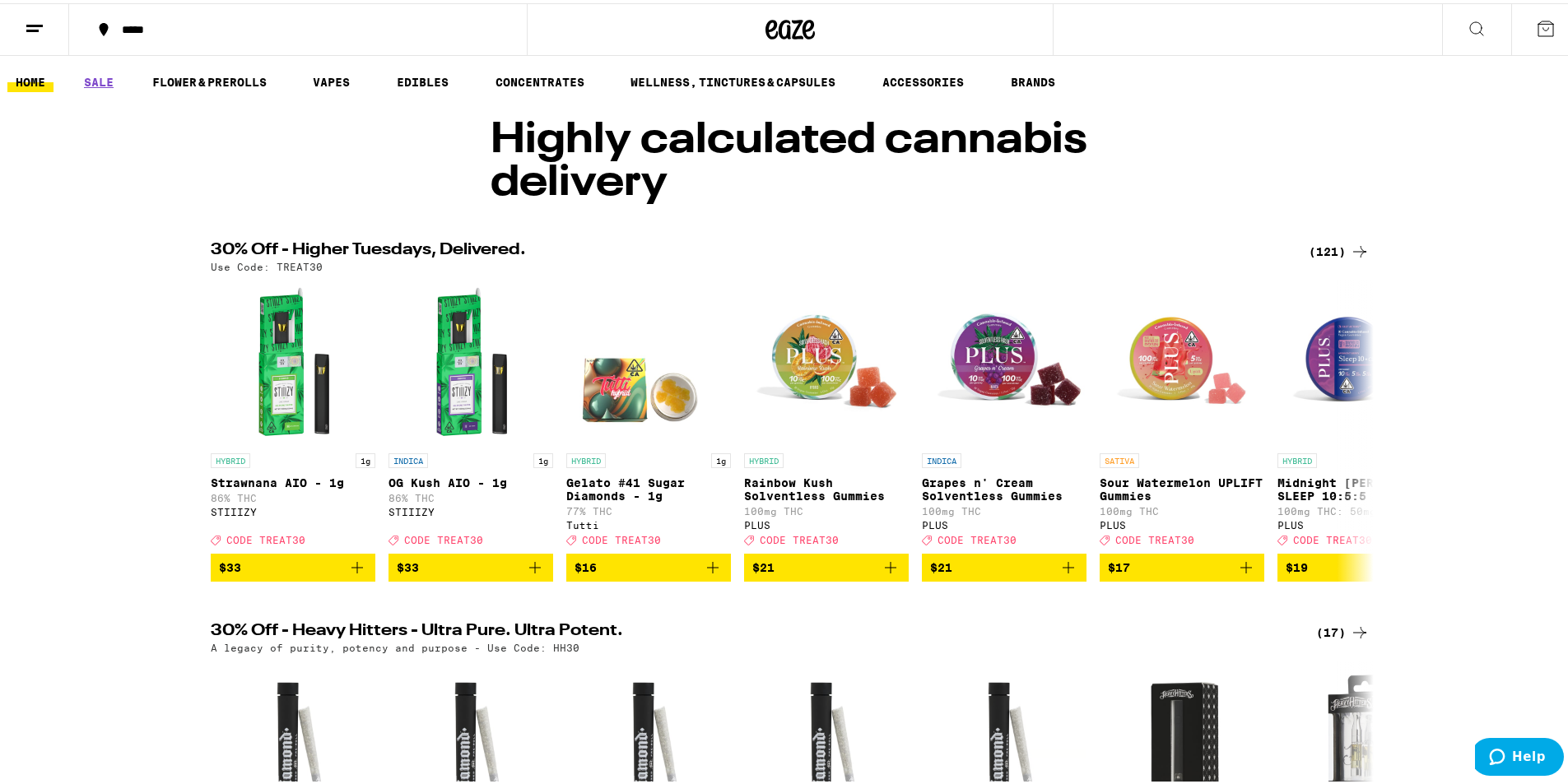
click at [1321, 250] on div "(121)" at bounding box center [1339, 248] width 61 height 19
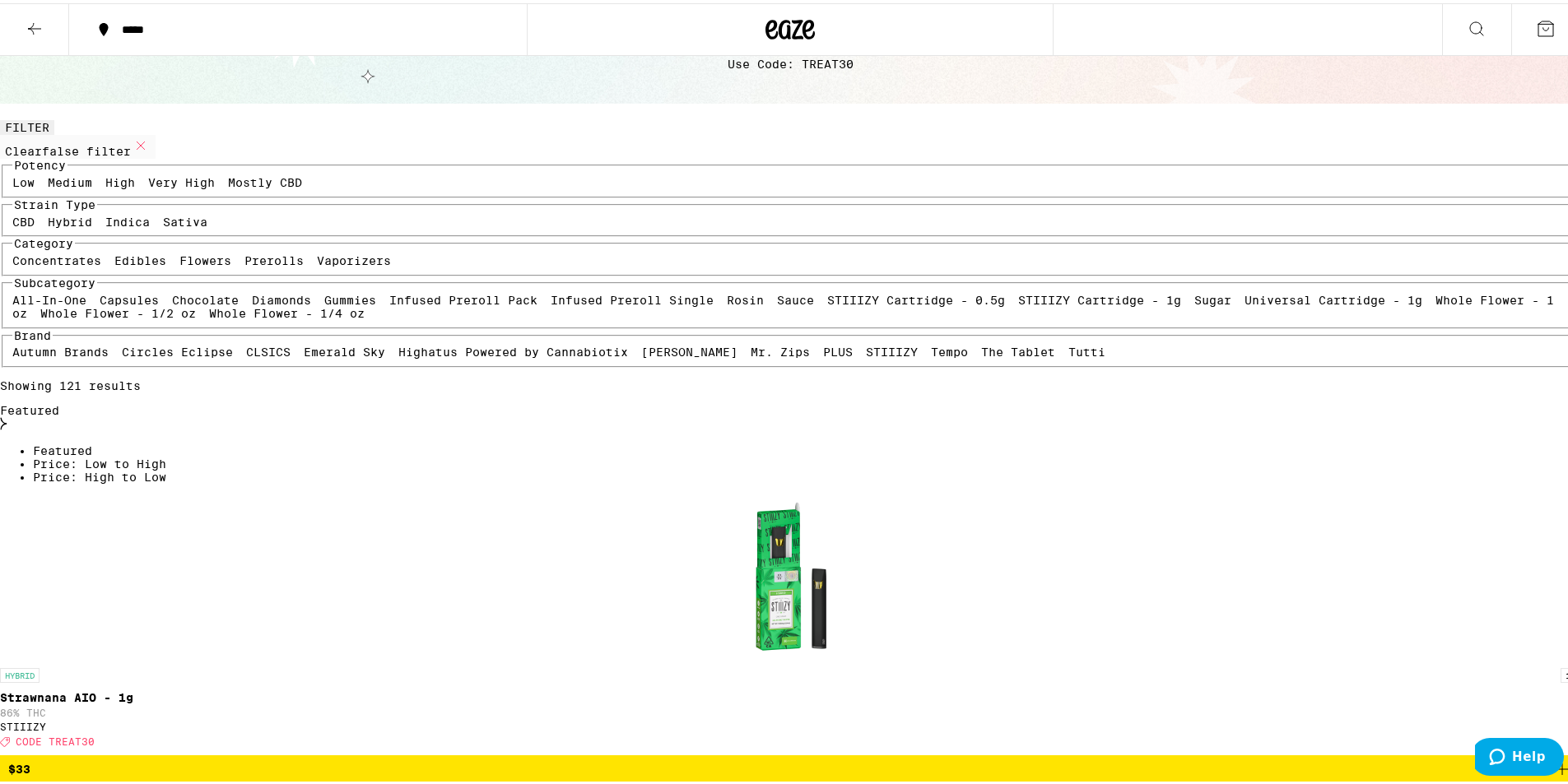
scroll to position [109, 0]
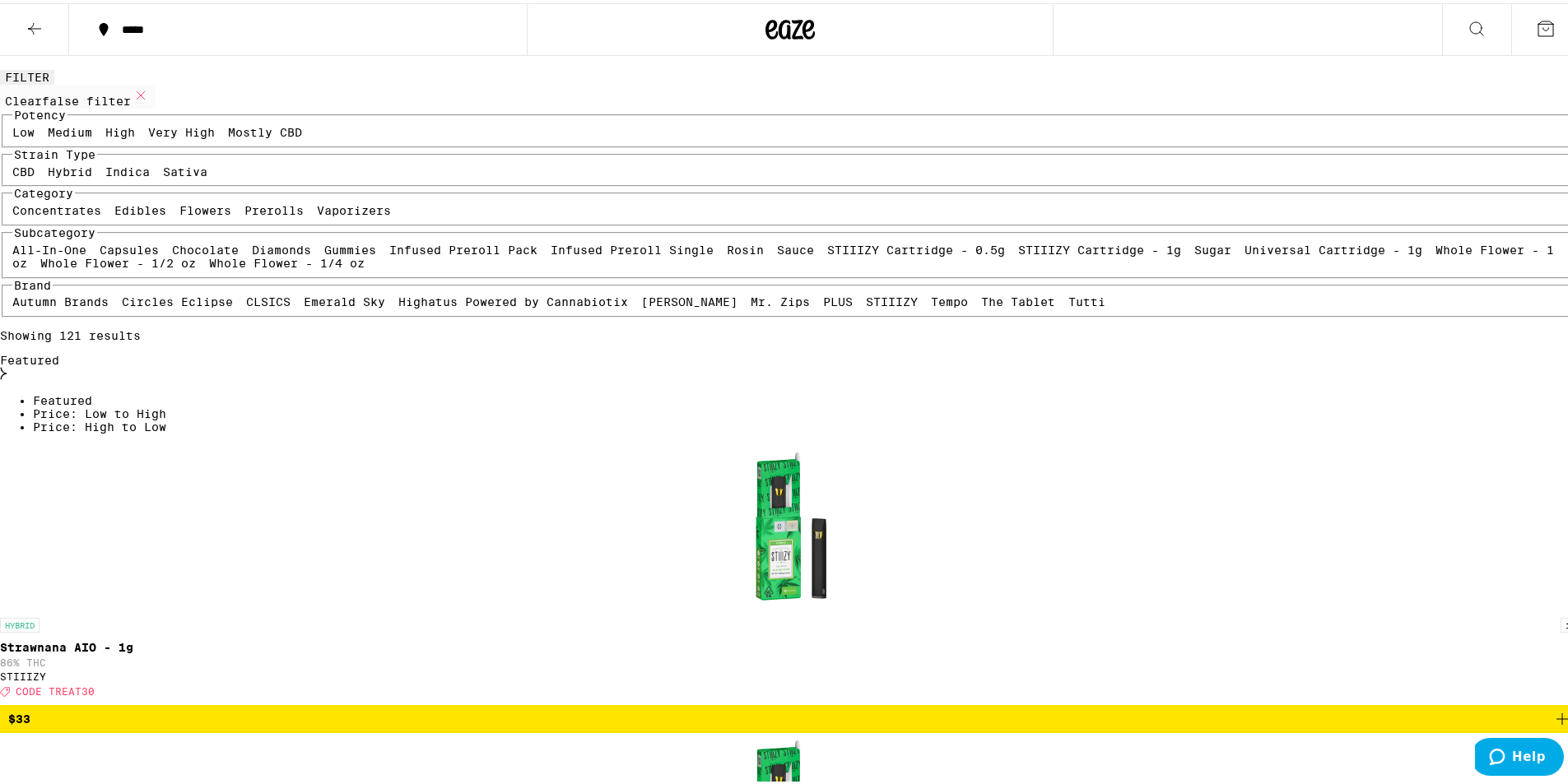
click at [166, 213] on label "Edibles" at bounding box center [140, 207] width 52 height 13
click at [119, 204] on input "Edibles" at bounding box center [118, 203] width 1 height 1
checkbox input "true"
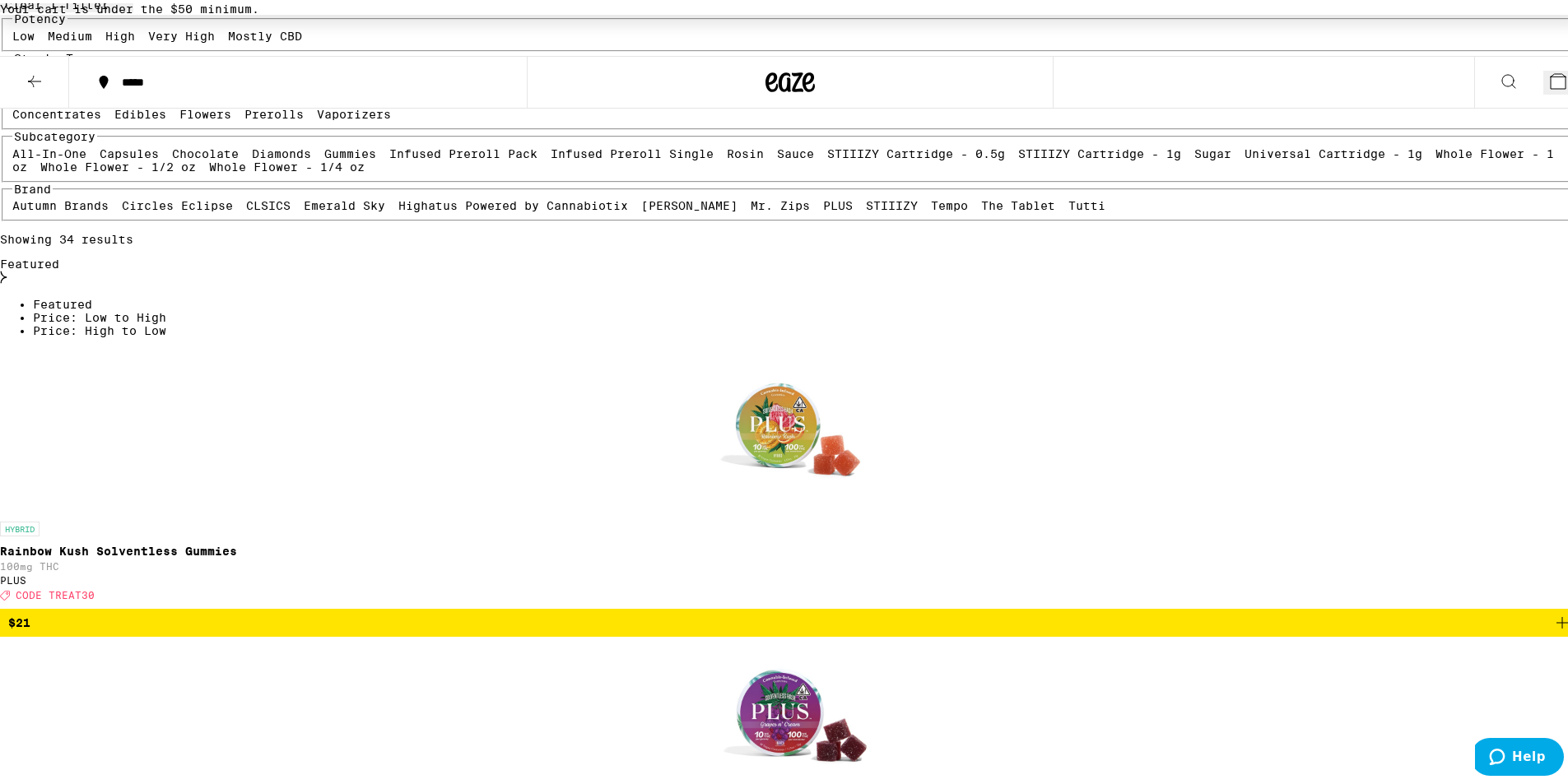
scroll to position [272, 0]
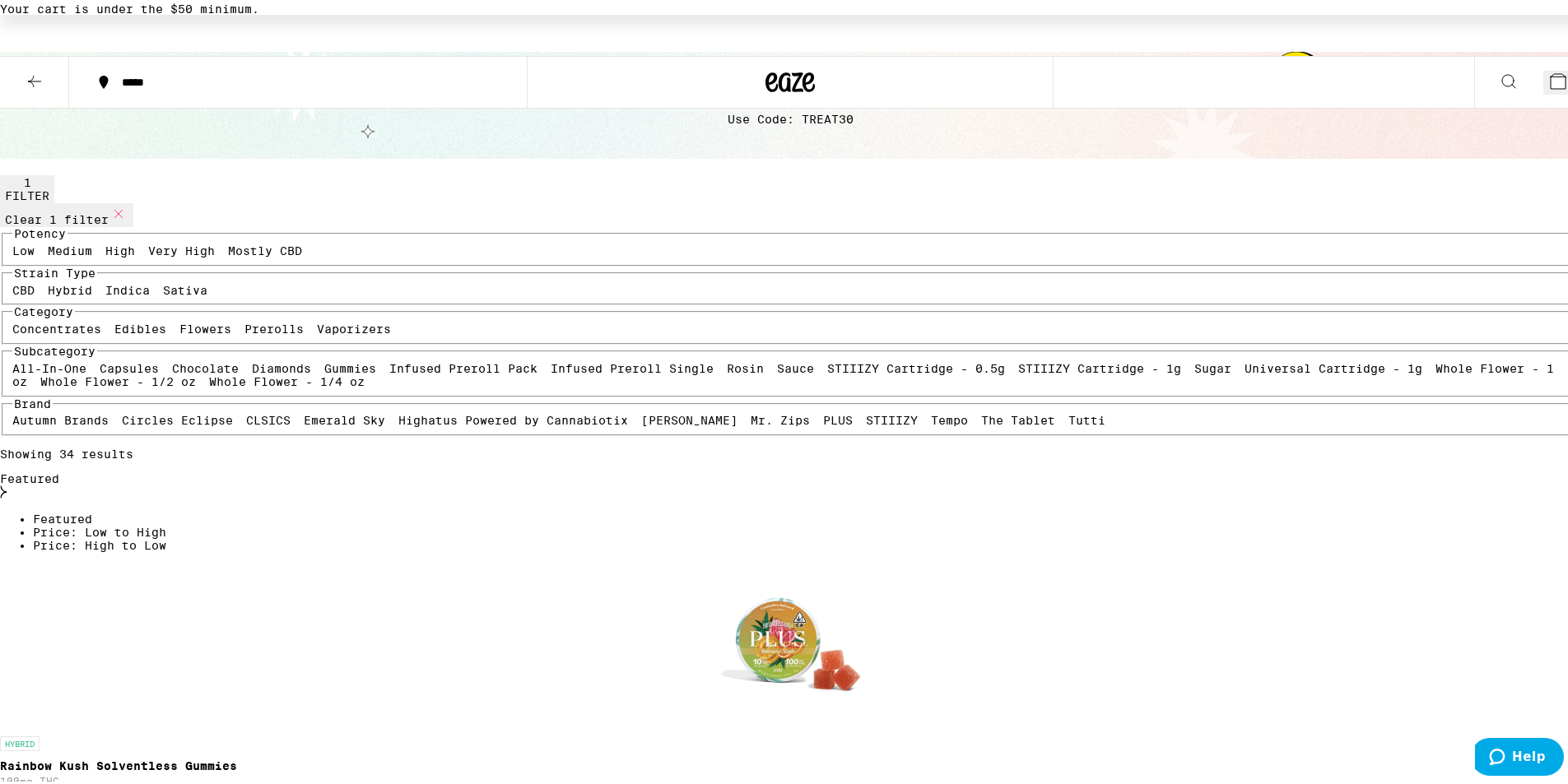
scroll to position [53, 0]
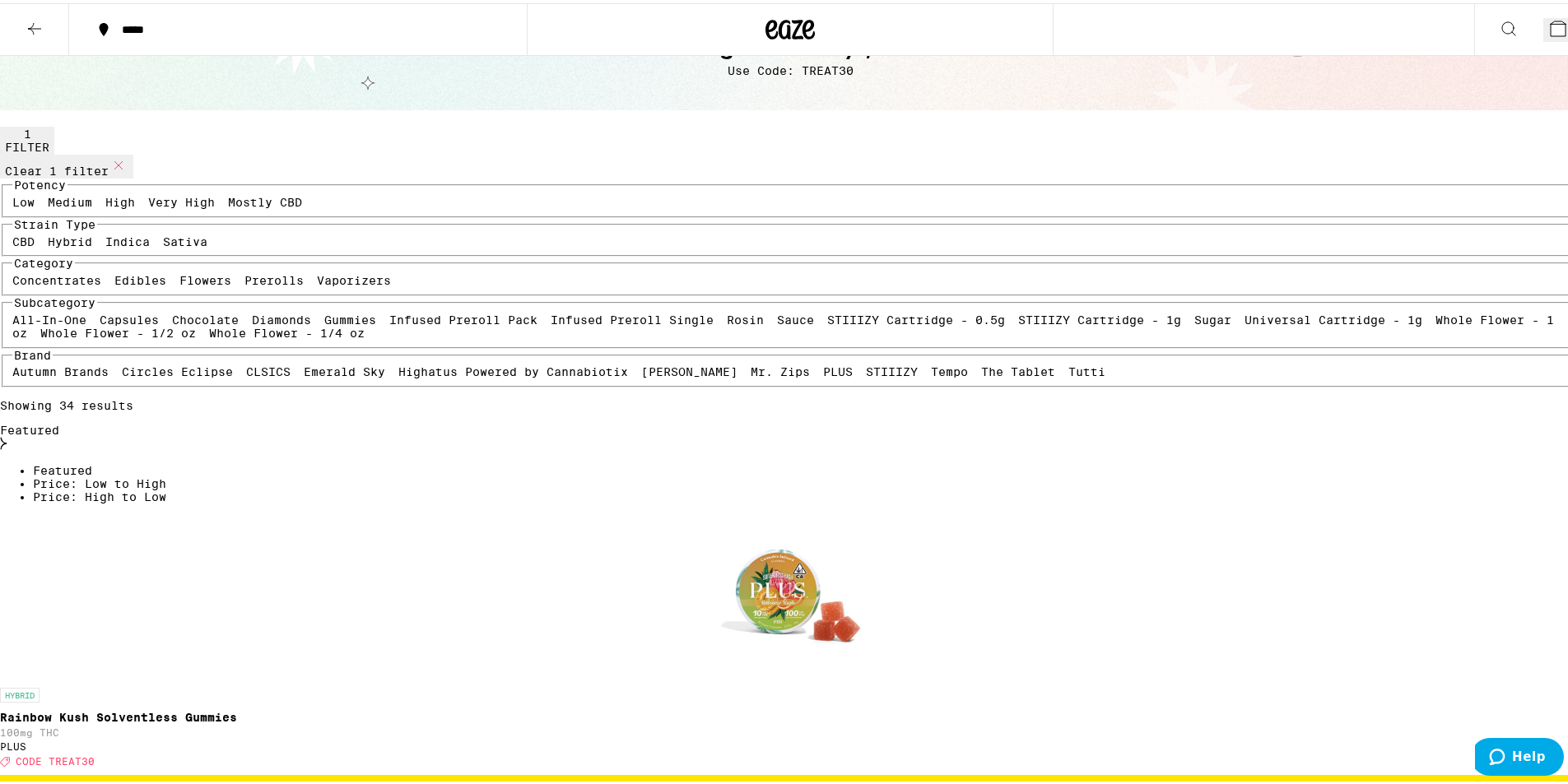
scroll to position [0, 0]
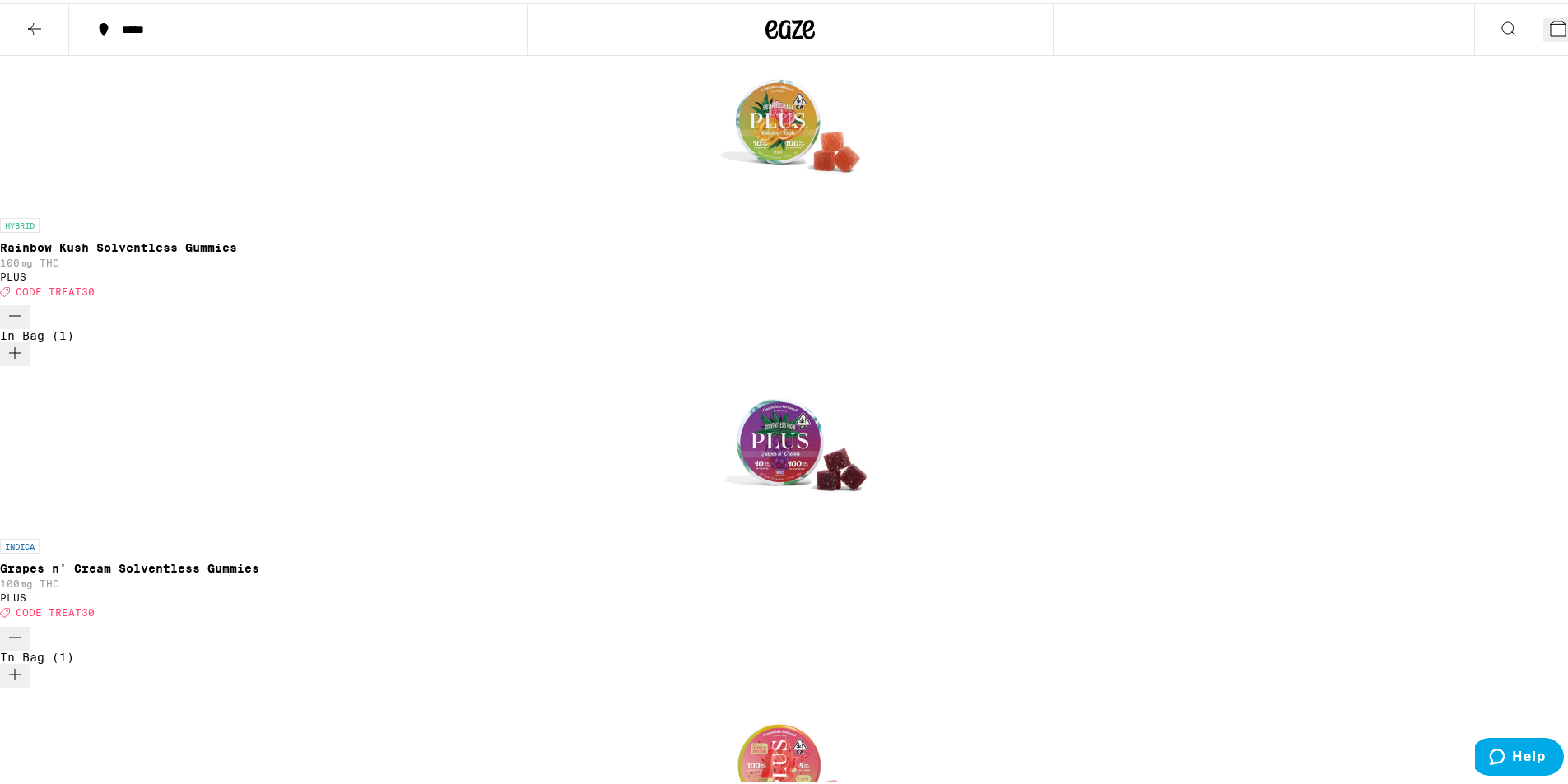
scroll to position [548, 0]
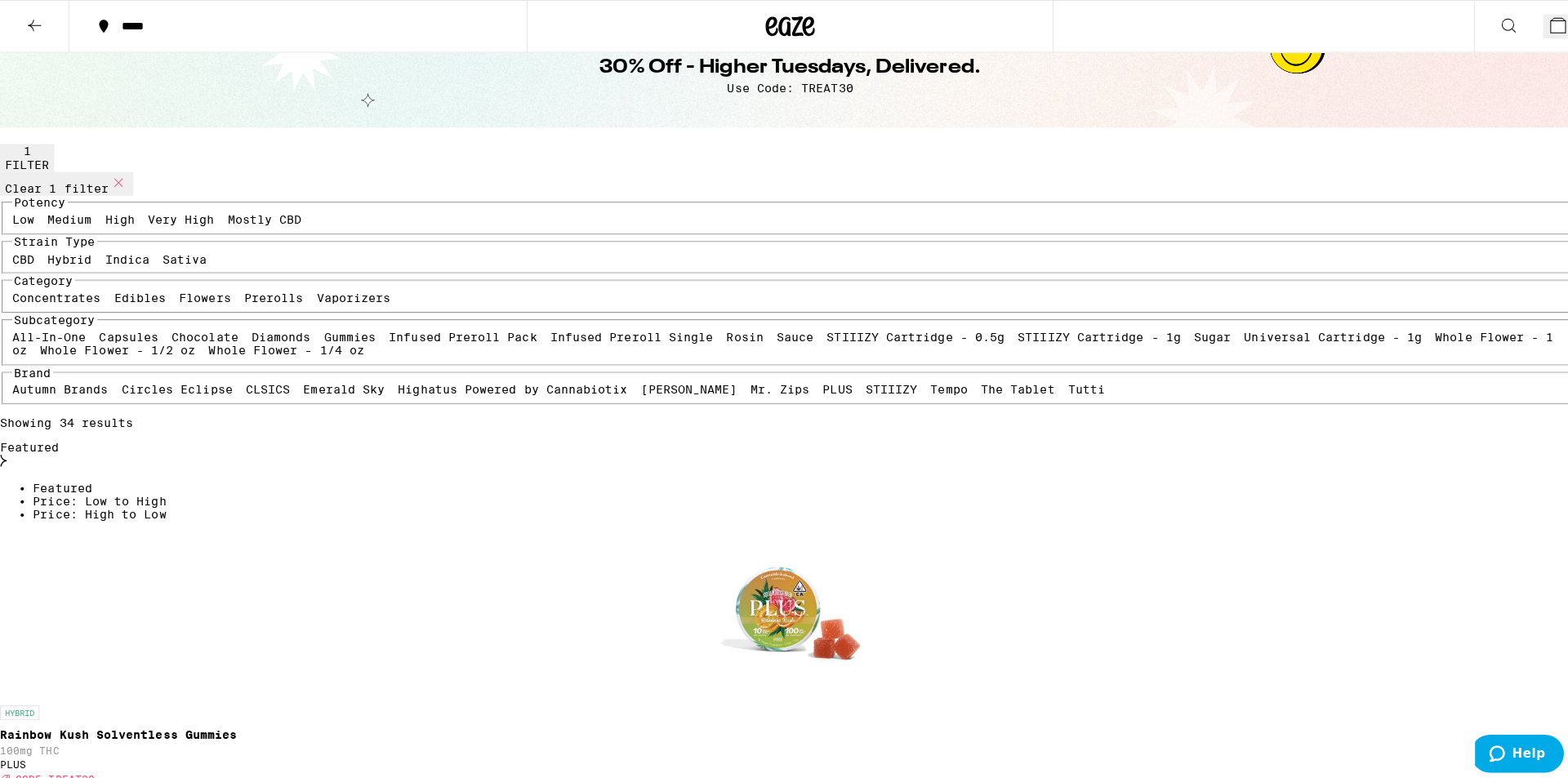
scroll to position [0, 0]
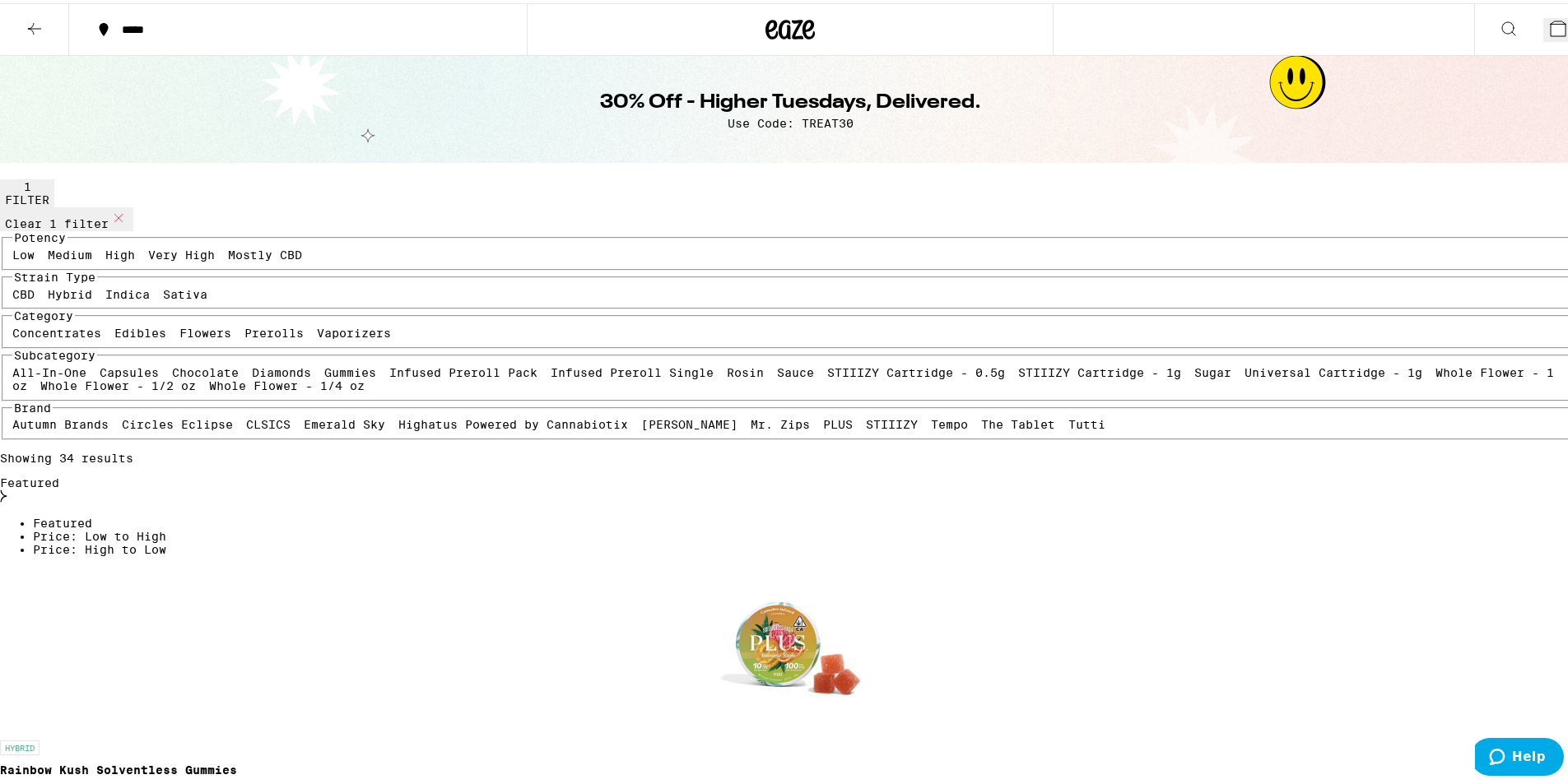
click at [1543, 32] on button "8" at bounding box center [1562, 27] width 37 height 24
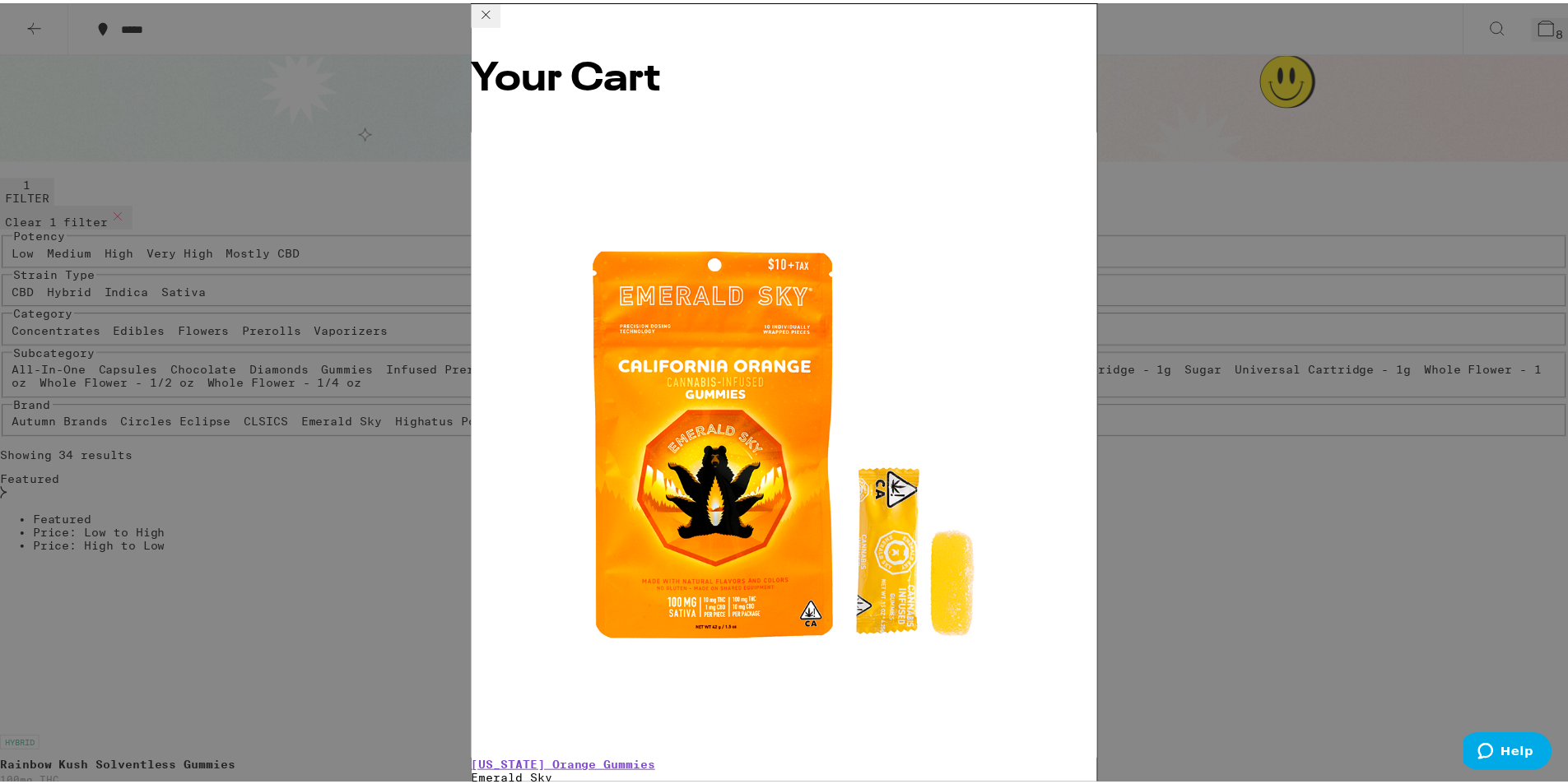
scroll to position [330, 0]
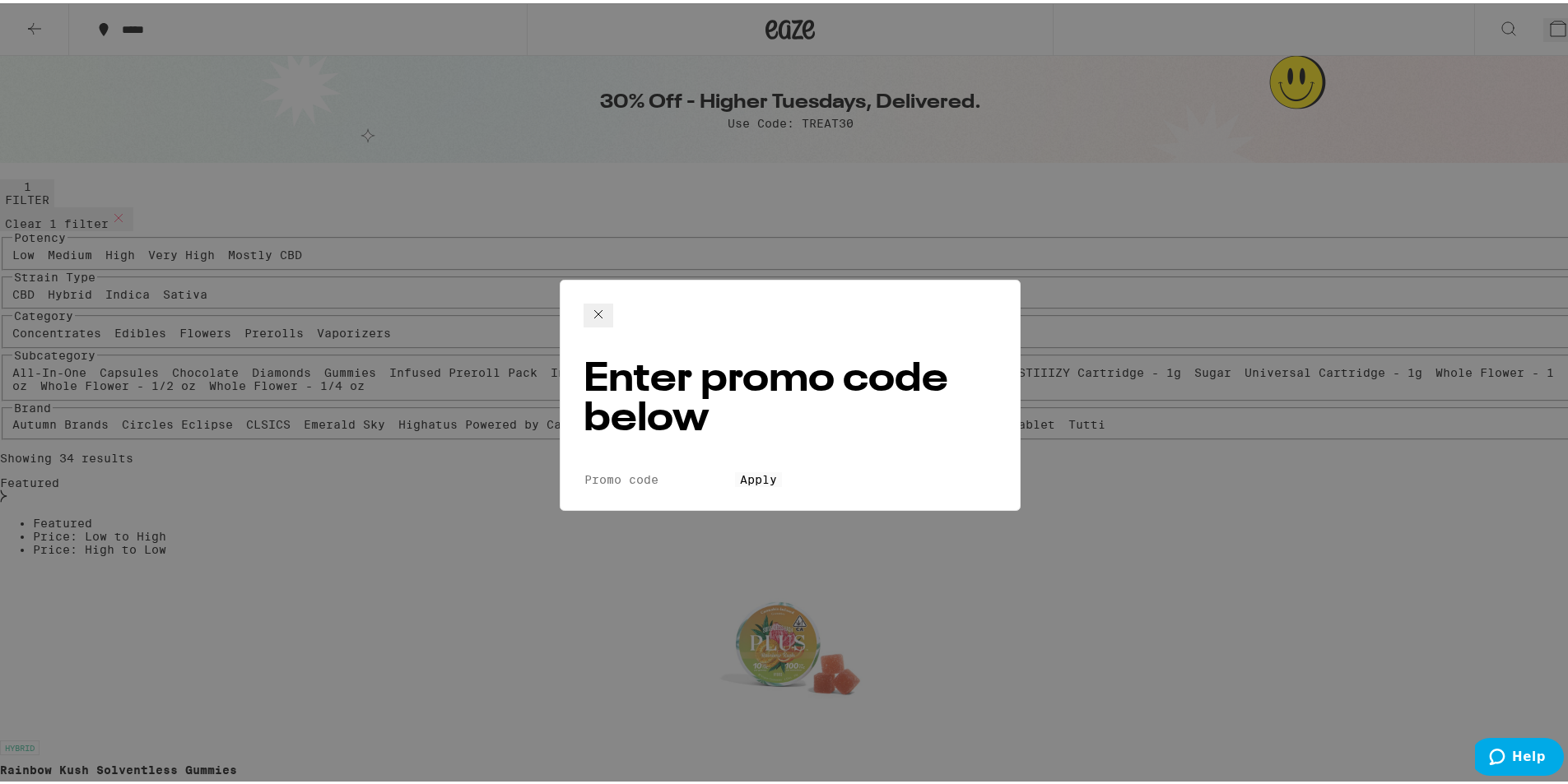
click at [643, 469] on input "Promo Code" at bounding box center [658, 476] width 151 height 15
type input "TREAT30"
click at [735, 469] on button "Apply" at bounding box center [758, 476] width 47 height 15
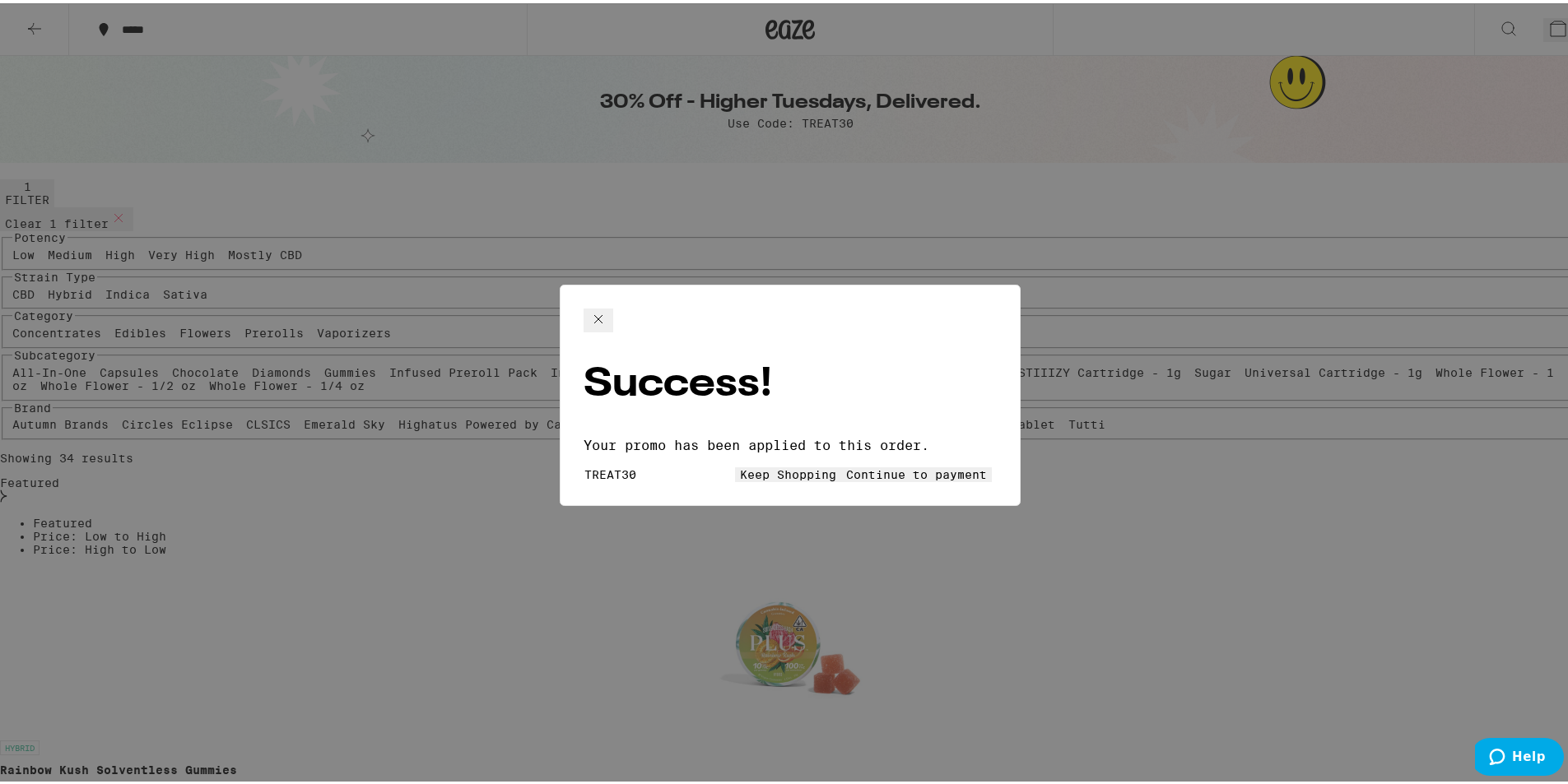
click at [841, 464] on button "Continue to payment" at bounding box center [916, 471] width 150 height 15
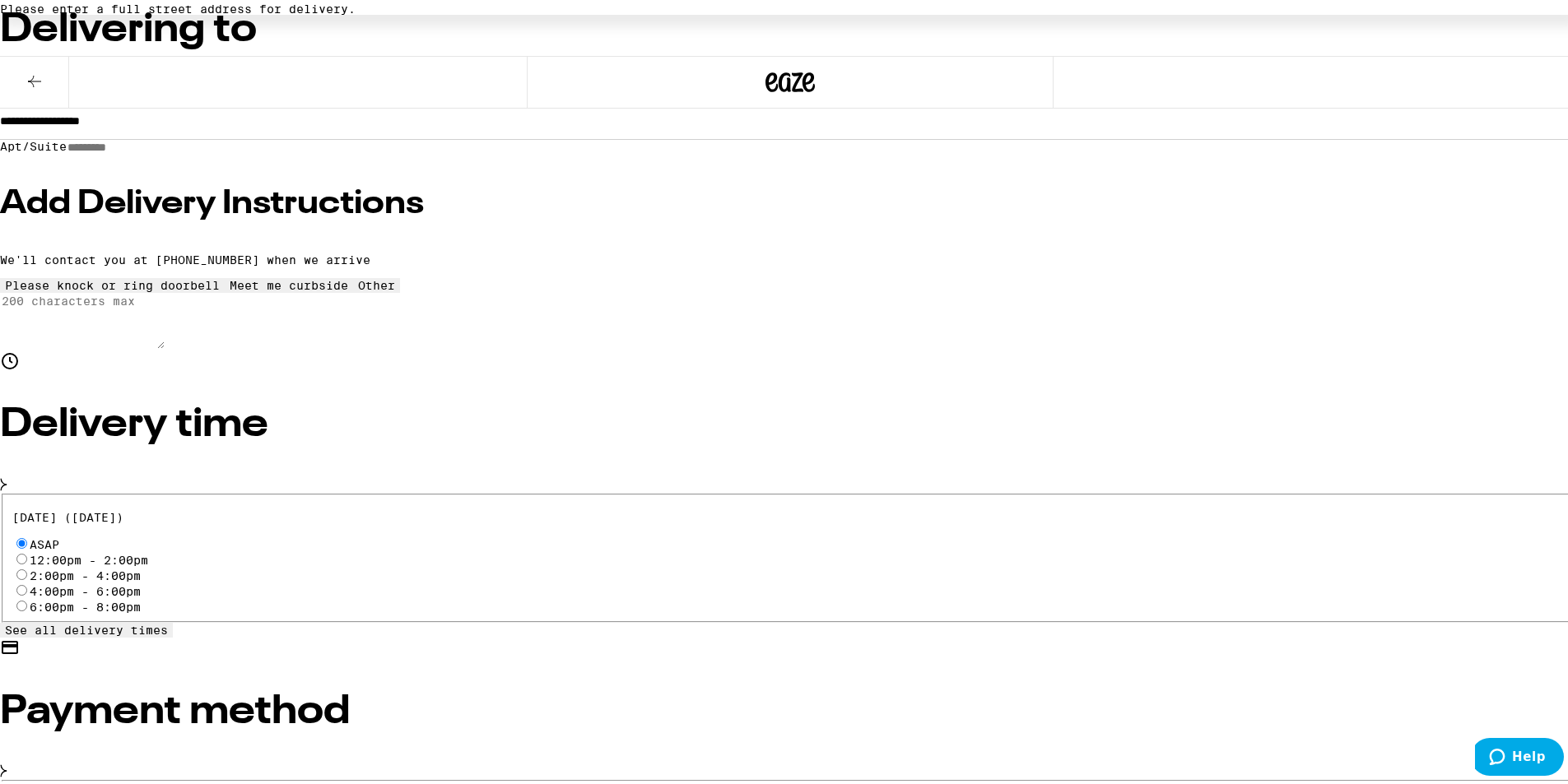
scroll to position [329, 0]
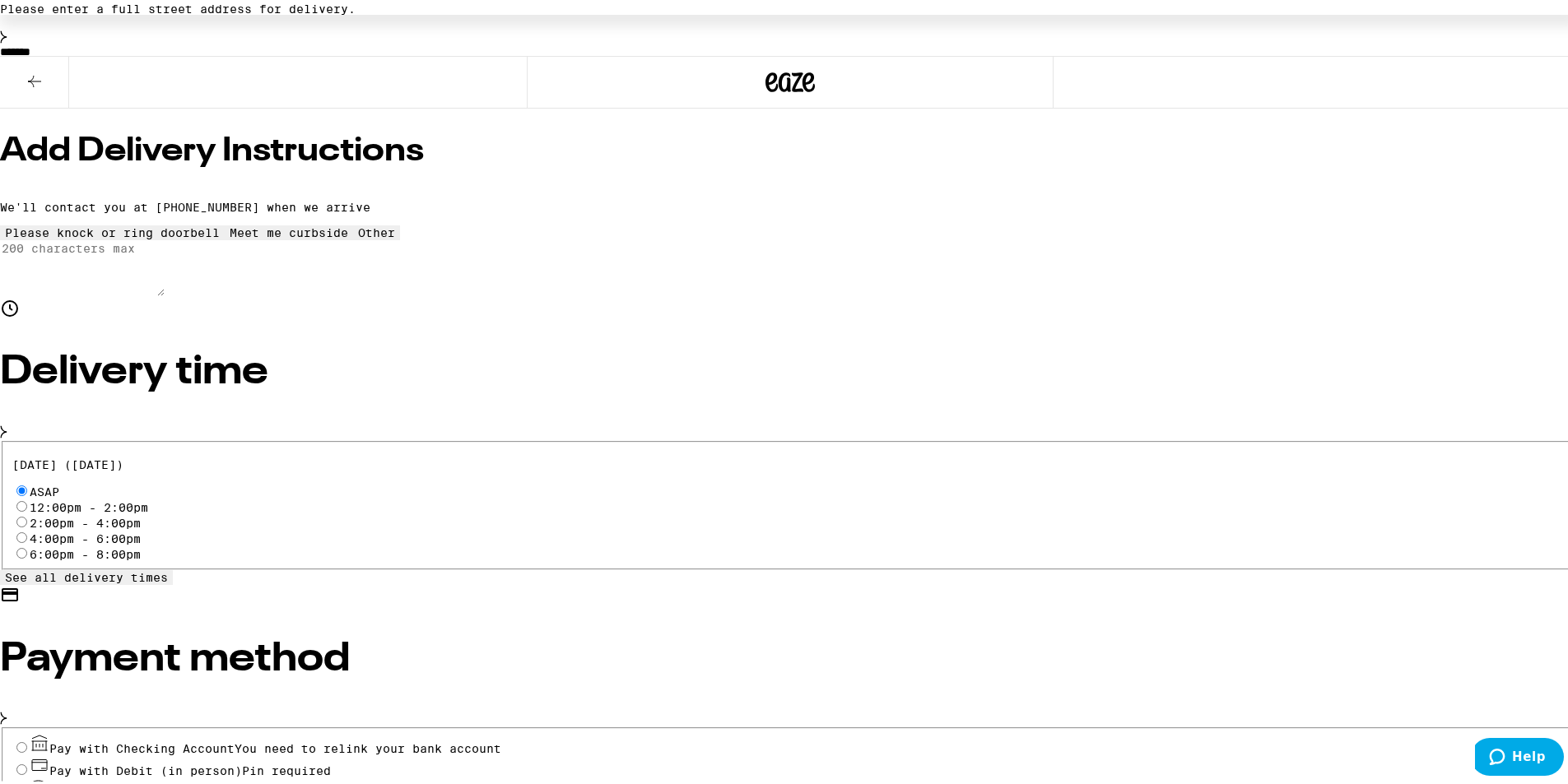
click at [533, 729] on div "Pay with Checking Account You need to relink your bank account" at bounding box center [790, 740] width 1556 height 22
click at [27, 739] on input "Pay with Checking Account You need to relink your bank account" at bounding box center [22, 744] width 11 height 11
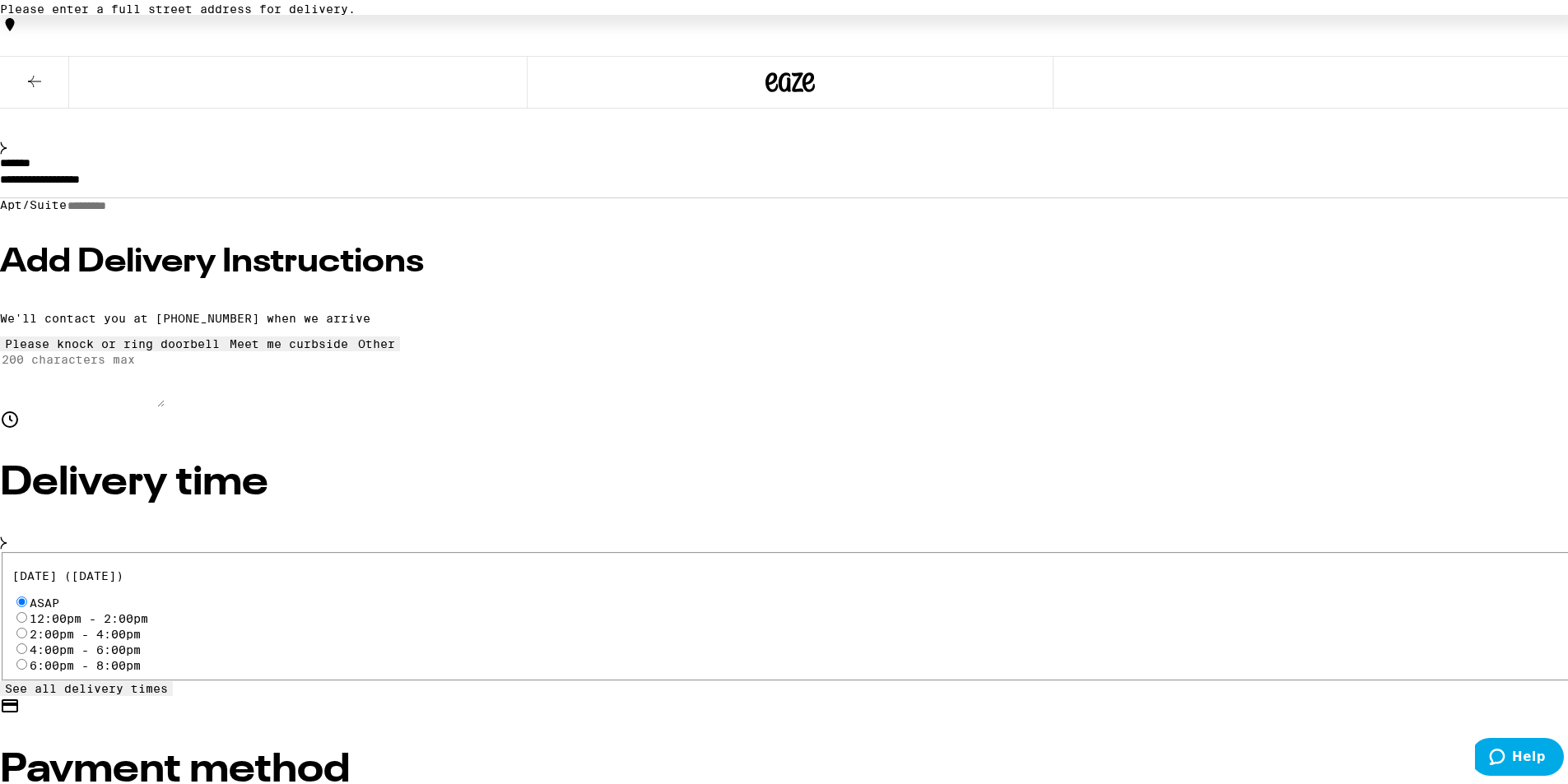
scroll to position [0, 0]
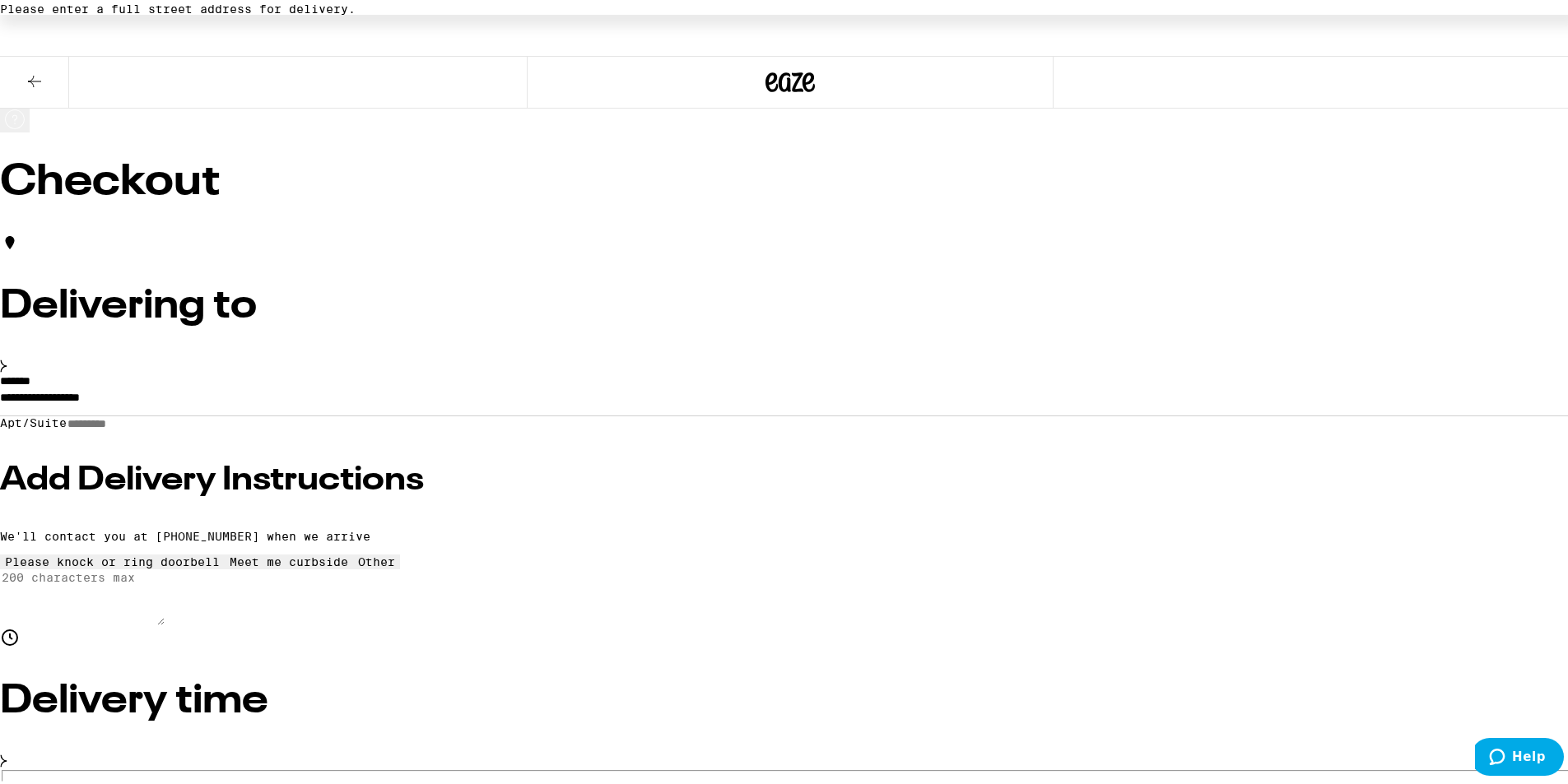
type input "20"
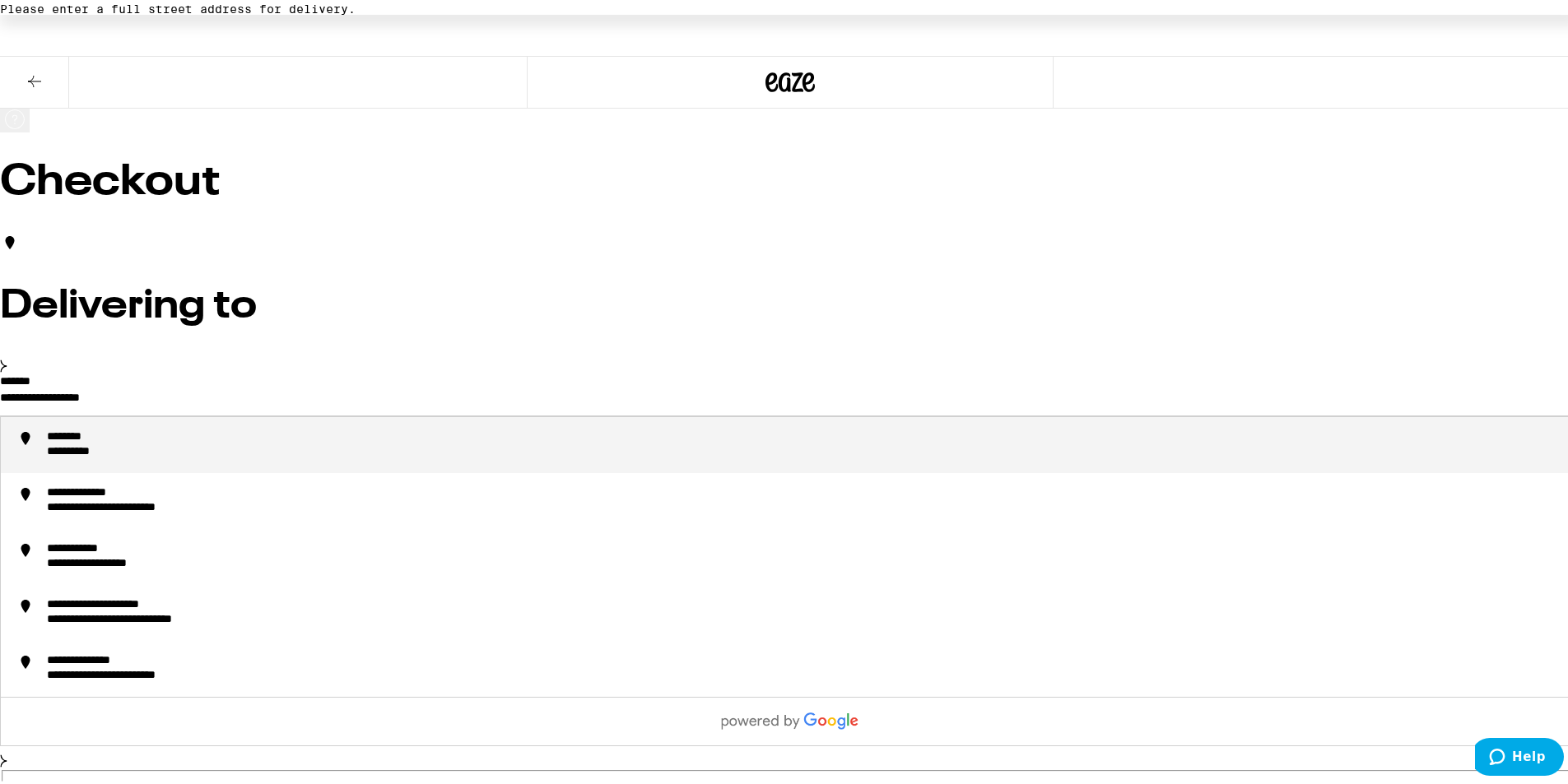
drag, startPoint x: 521, startPoint y: 379, endPoint x: 300, endPoint y: 367, distance: 221.3
click at [203, 427] on div "**********" at bounding box center [125, 434] width 156 height 15
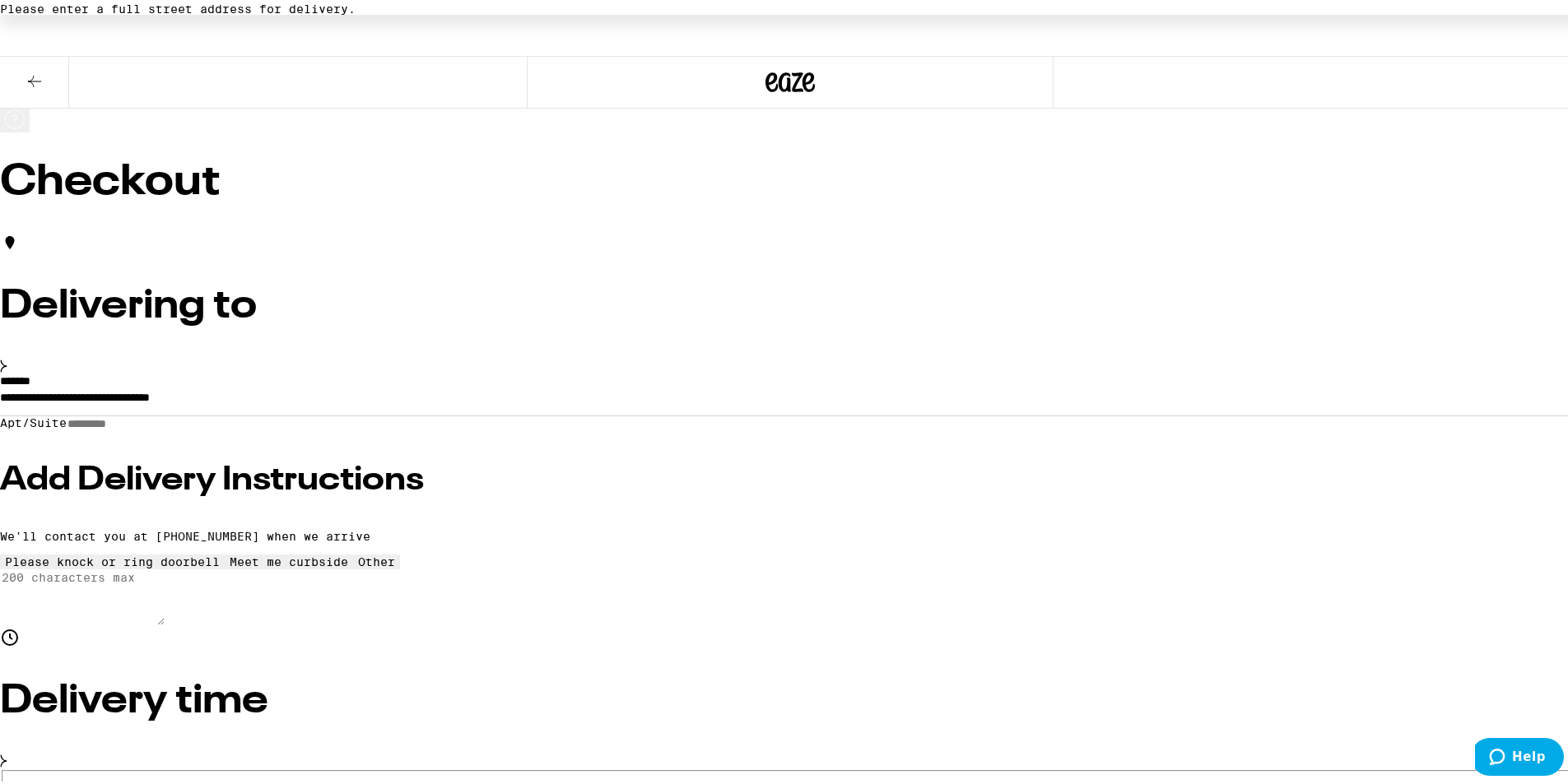
type input "**********"
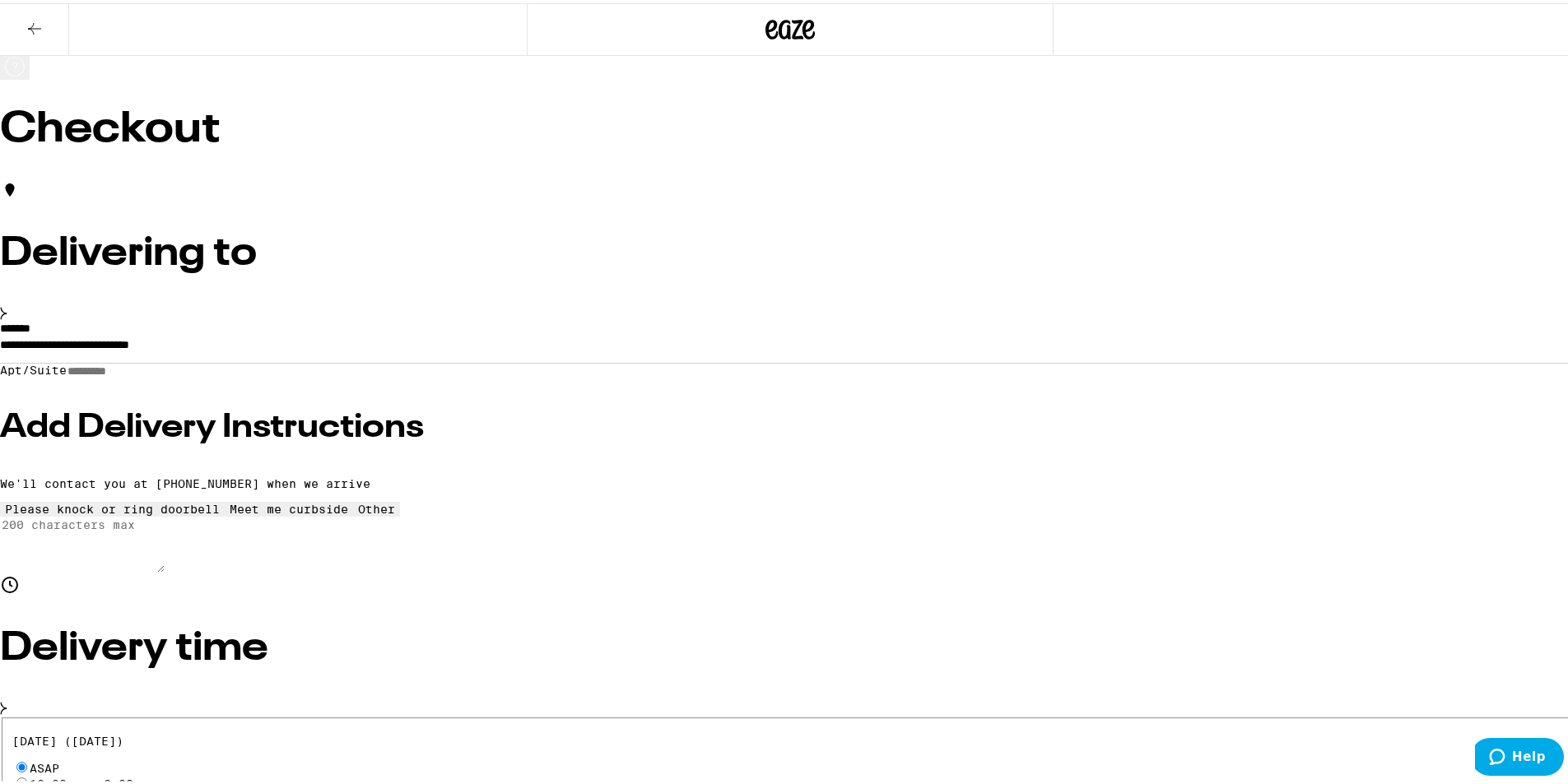
click at [361, 431] on h3 "Add Delivery Instructions" at bounding box center [790, 424] width 1580 height 32
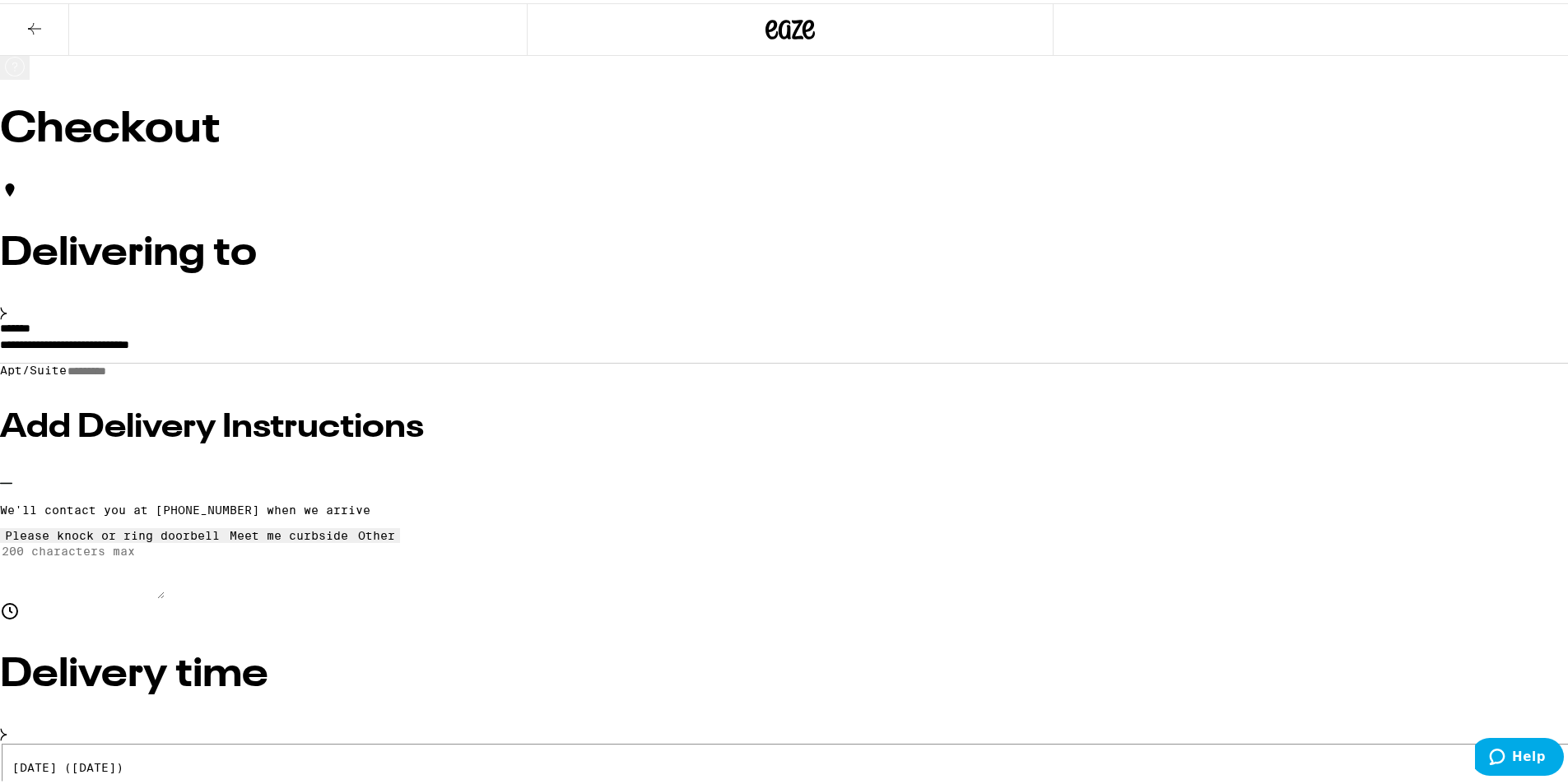
click at [184, 375] on input "Apt/Suite" at bounding box center [125, 367] width 117 height 14
click at [289, 525] on icon at bounding box center [289, 525] width 0 height 0
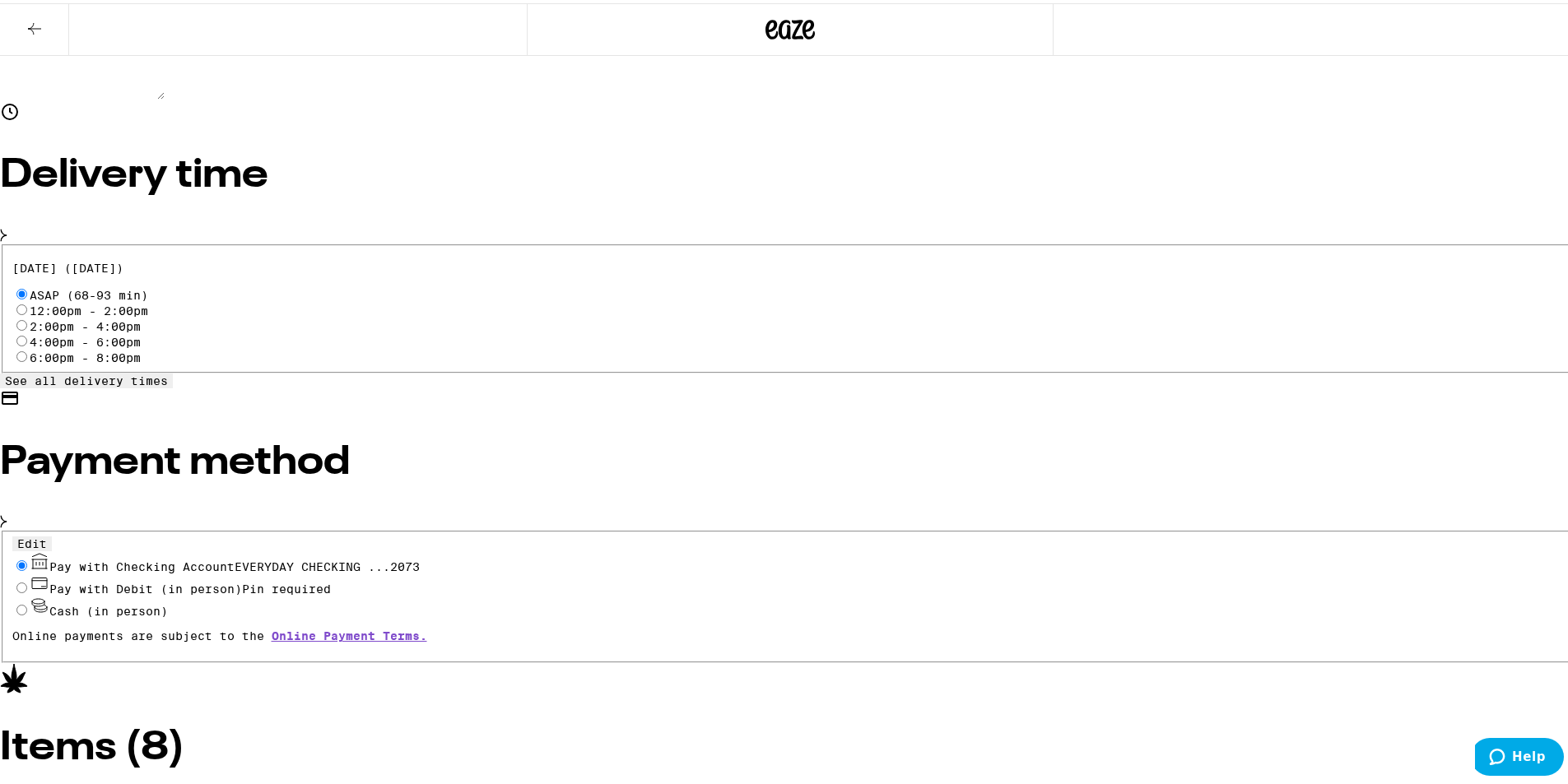
scroll to position [438, 0]
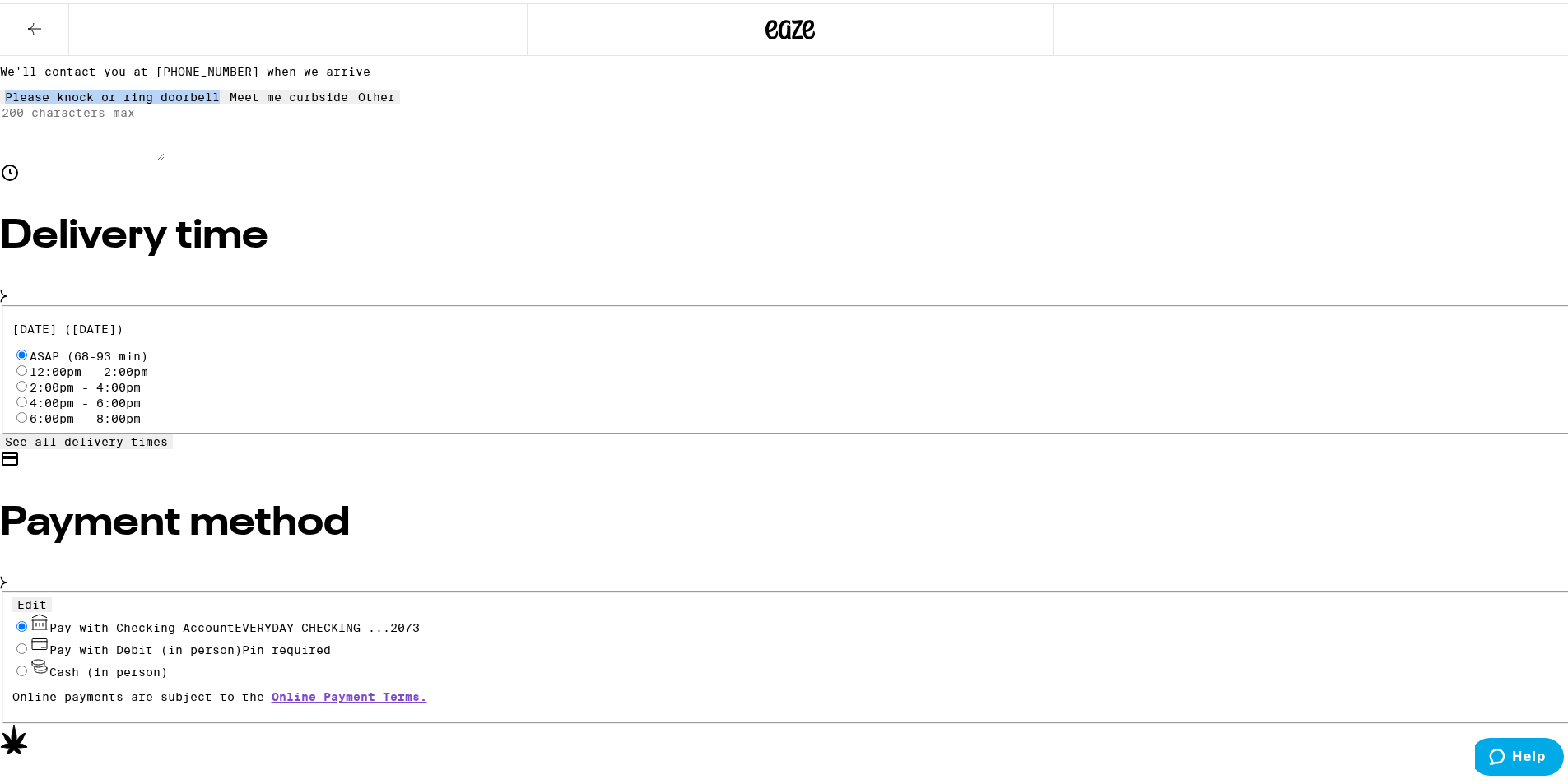
click at [27, 362] on input "12:00pm - 2:00pm" at bounding box center [22, 367] width 11 height 11
radio input "true"
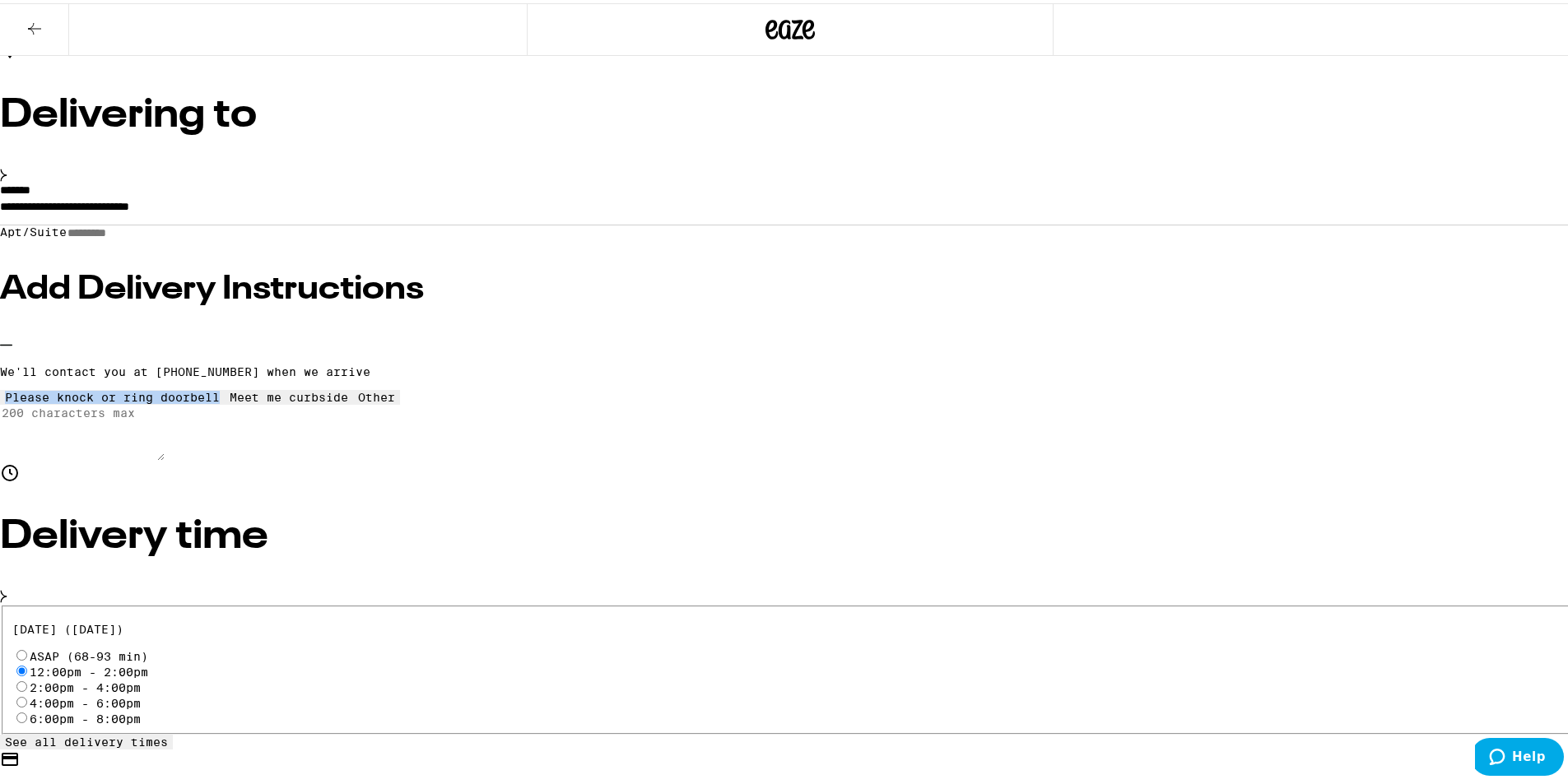
scroll to position [0, 0]
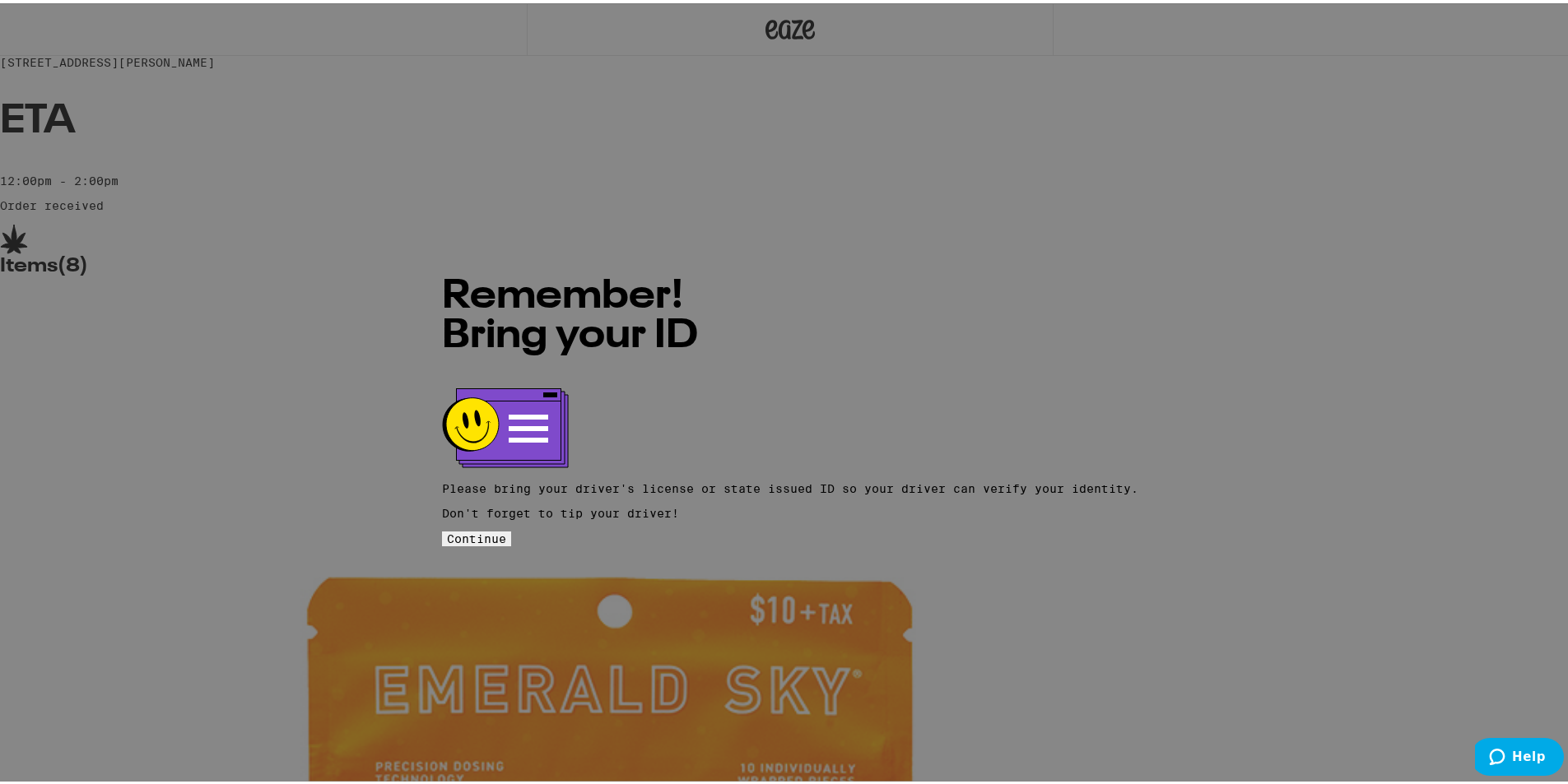
click at [506, 529] on span "Continue" at bounding box center [476, 535] width 59 height 13
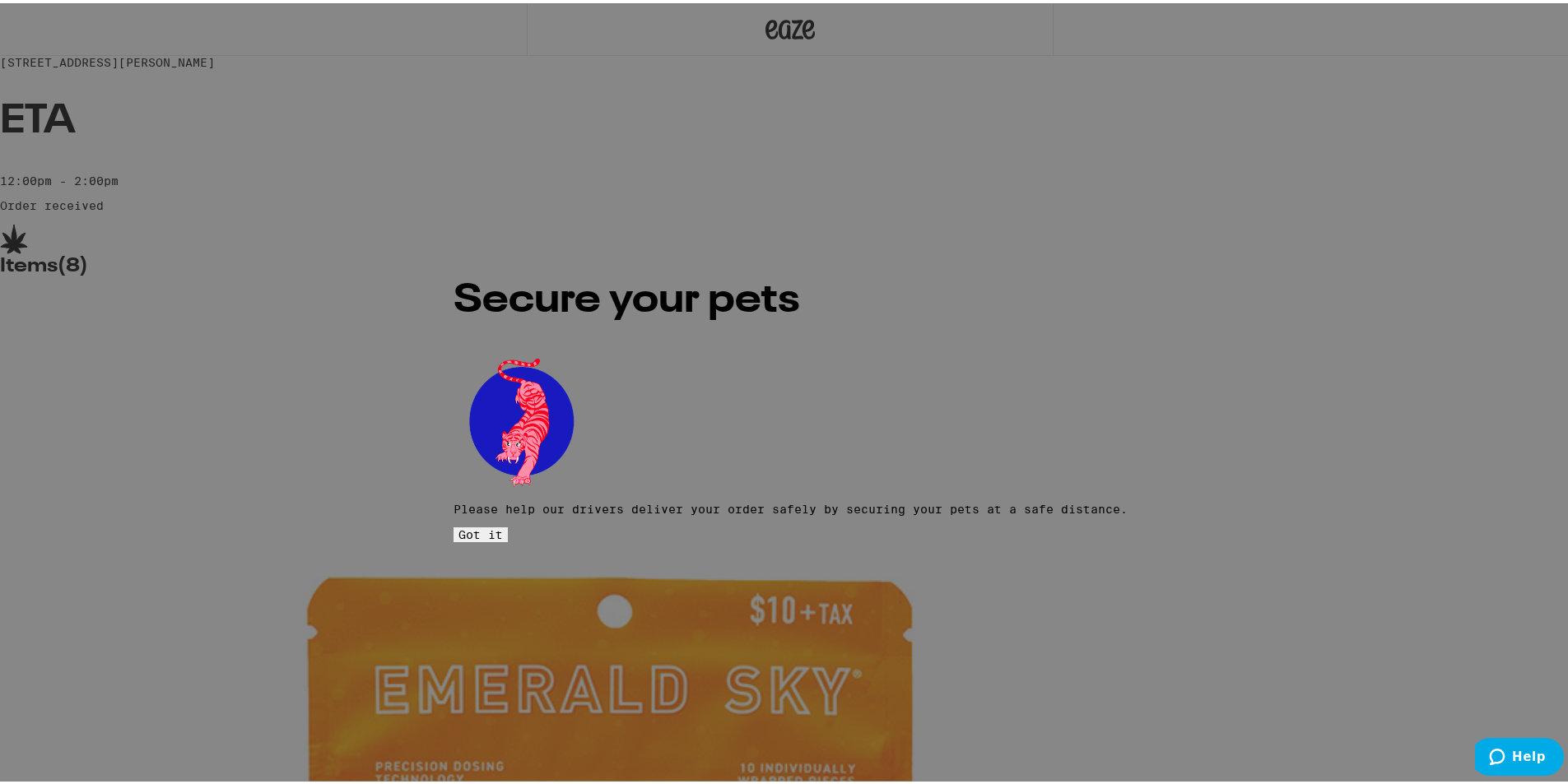
click at [503, 525] on span "Got it" at bounding box center [481, 532] width 45 height 13
